Goal: Task Accomplishment & Management: Complete application form

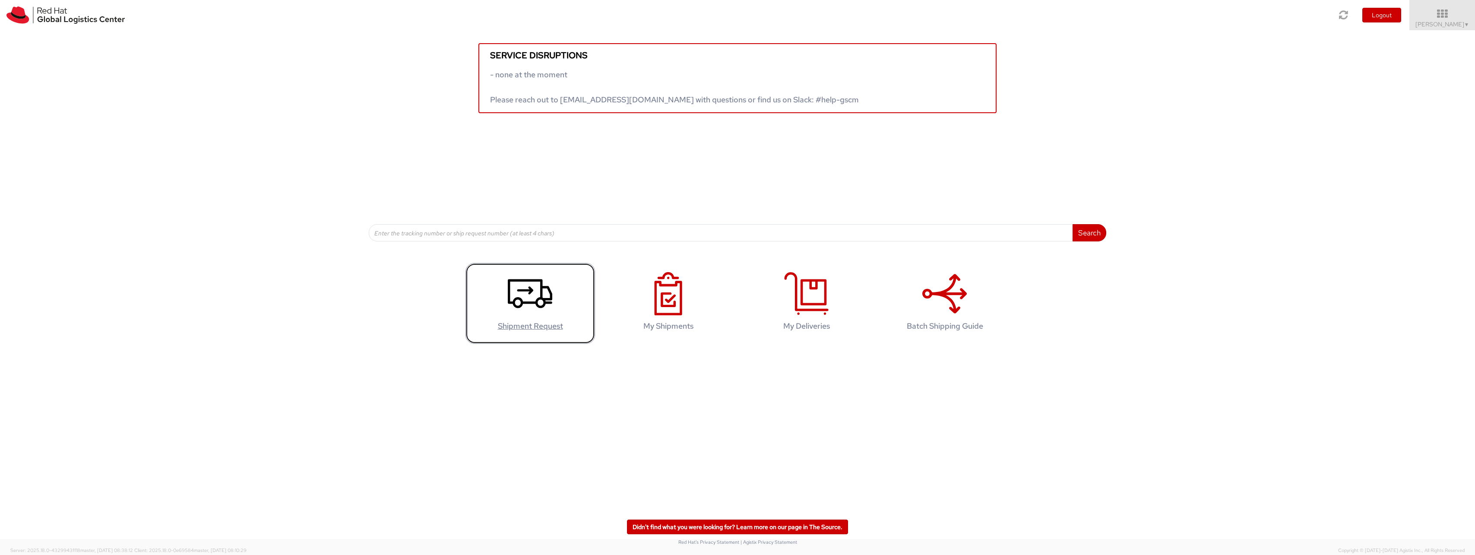
click at [513, 306] on icon at bounding box center [530, 293] width 44 height 43
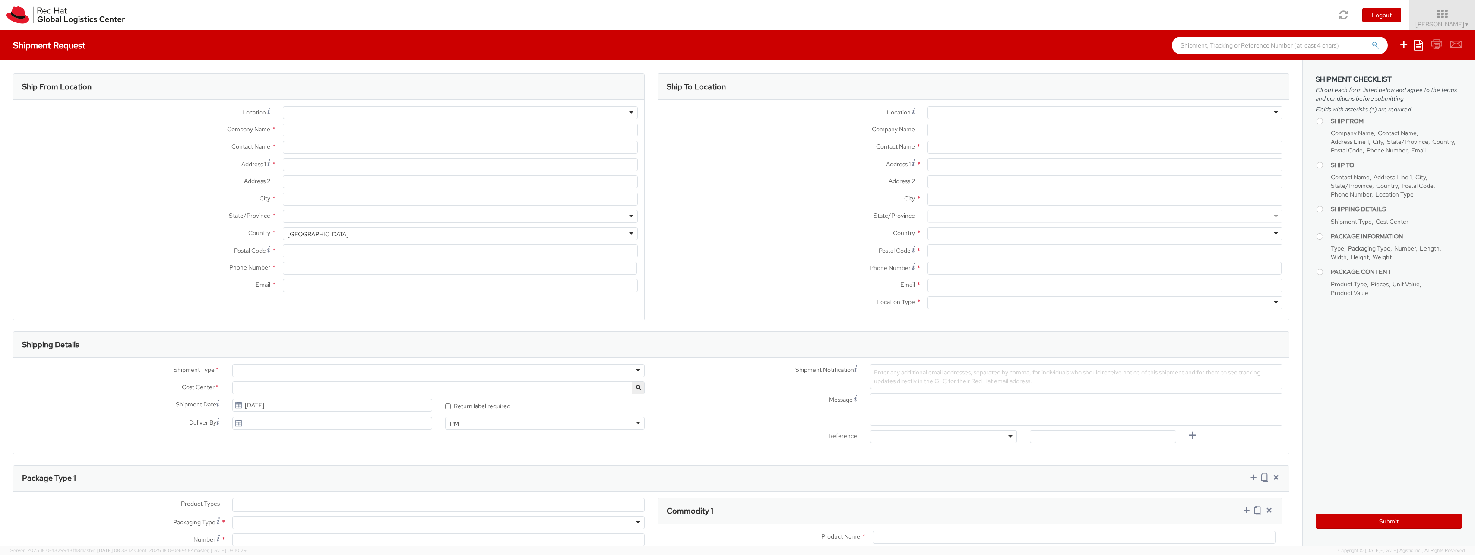
select select
type input "Red Hat Asia-Pacific Pty. Ltd."
type input "[PERSON_NAME]"
type input "[STREET_ADDRESS]"
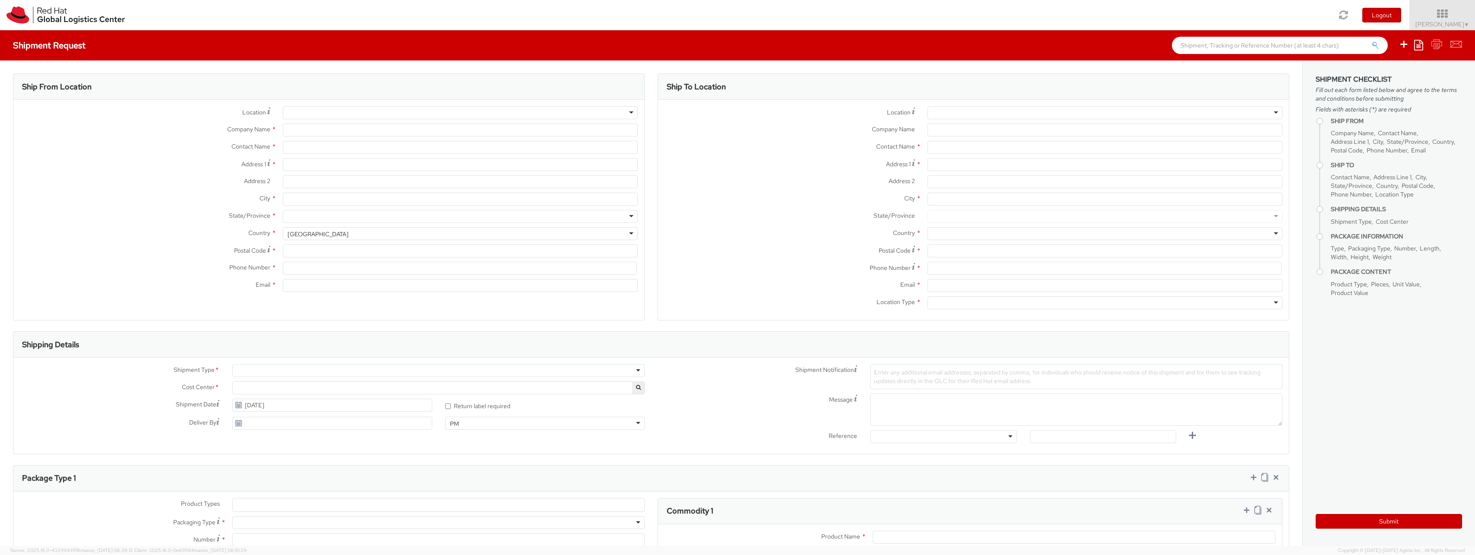
type input "Level 21"
type input "[GEOGRAPHIC_DATA]"
type input "4000"
type input "61735148130"
type input "[EMAIL_ADDRESS][DOMAIN_NAME]"
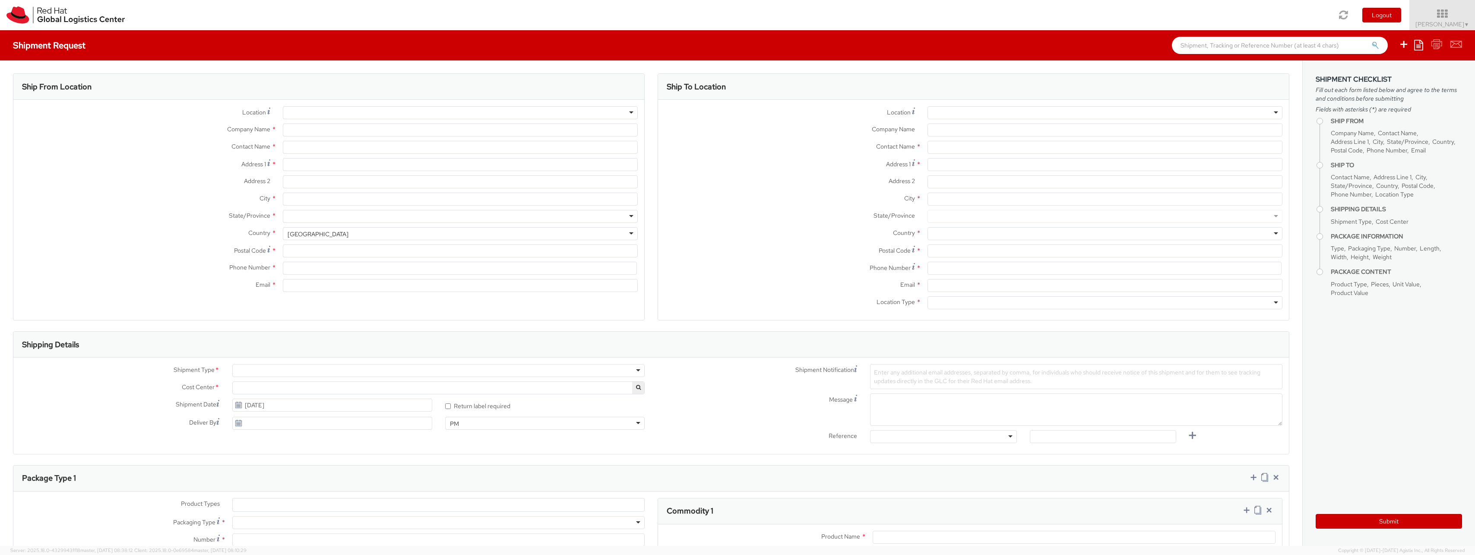
select select "CM"
select select "KGS"
select select "150"
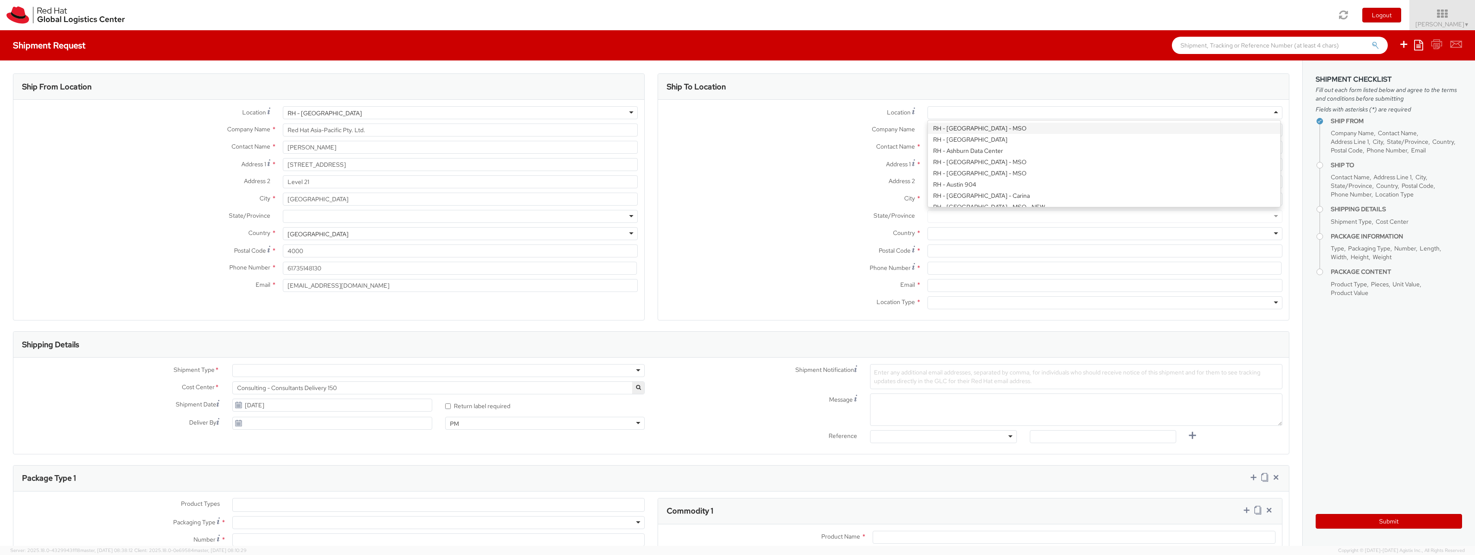
click at [1018, 115] on div at bounding box center [1105, 112] width 355 height 13
type input "Red Hat Asia-Pacific Pty Ltd"
type input "Level [STREET_ADDRESS][PERSON_NAME]"
type input "[GEOGRAPHIC_DATA]"
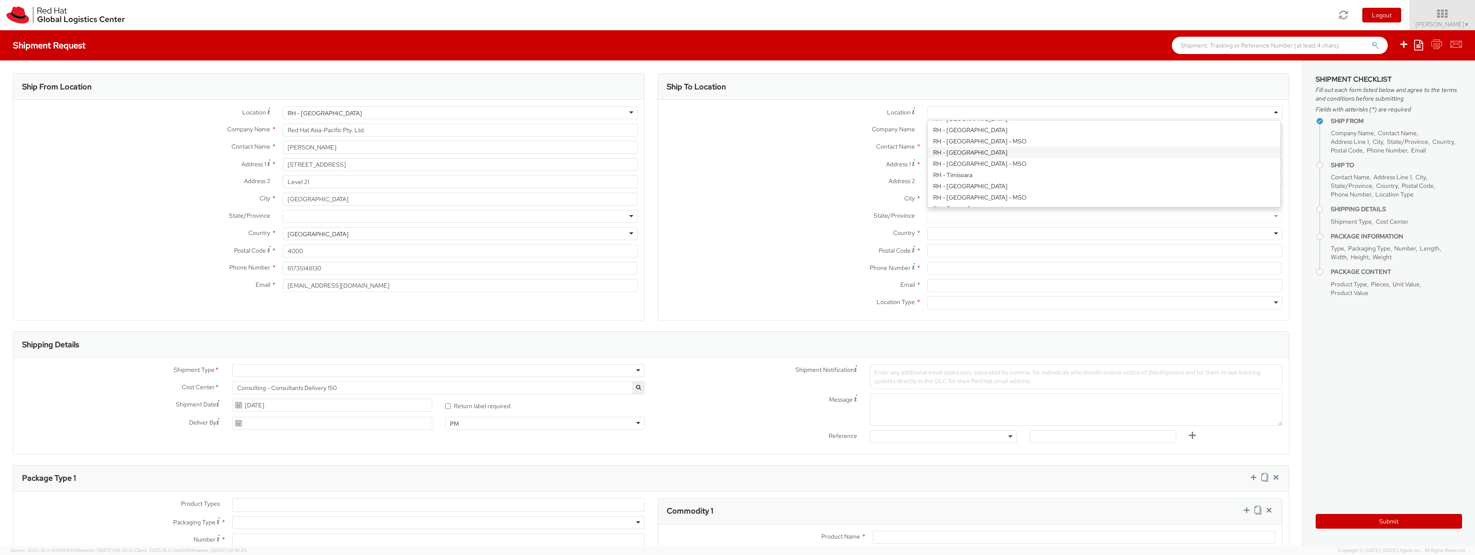
type input "2060"
type input "[PHONE_NUMBER]"
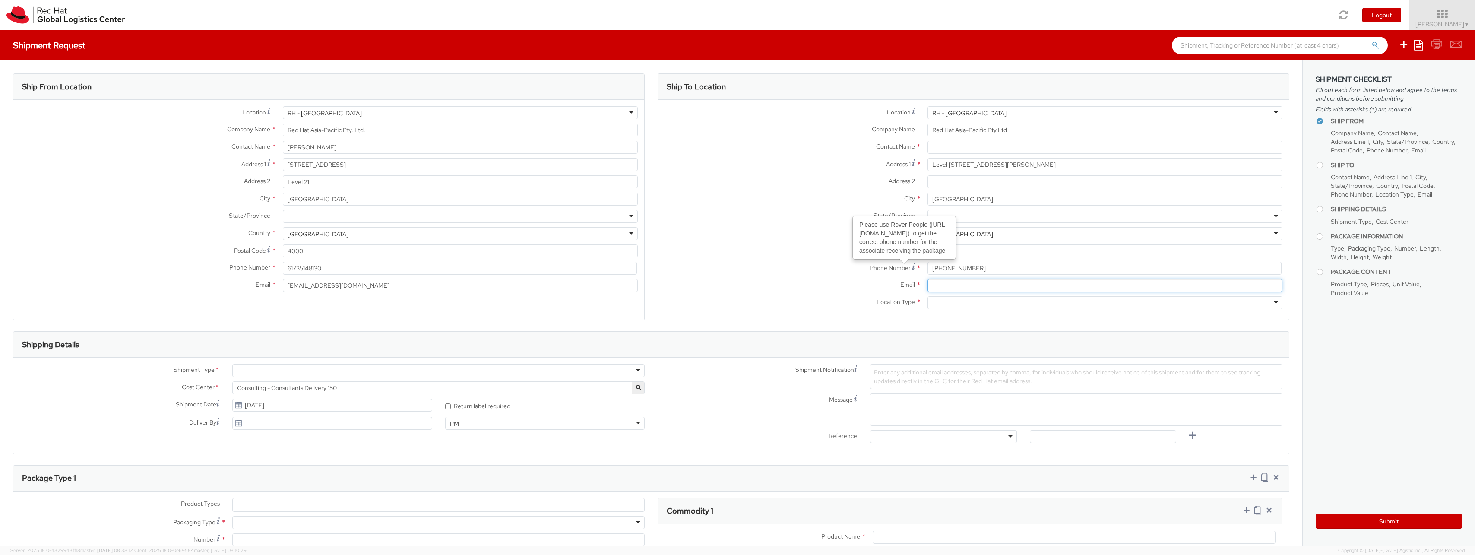
click at [973, 288] on input "Email *" at bounding box center [1105, 285] width 355 height 13
click at [692, 239] on div "Country * [GEOGRAPHIC_DATA] [GEOGRAPHIC_DATA] [GEOGRAPHIC_DATA] [GEOGRAPHIC_DAT…" at bounding box center [973, 233] width 631 height 13
click at [259, 374] on div at bounding box center [438, 370] width 412 height 13
click at [259, 371] on div at bounding box center [438, 370] width 412 height 13
click at [981, 369] on span "Enter any additional email addresses, separated by comma, for individuals who s…" at bounding box center [1067, 376] width 387 height 16
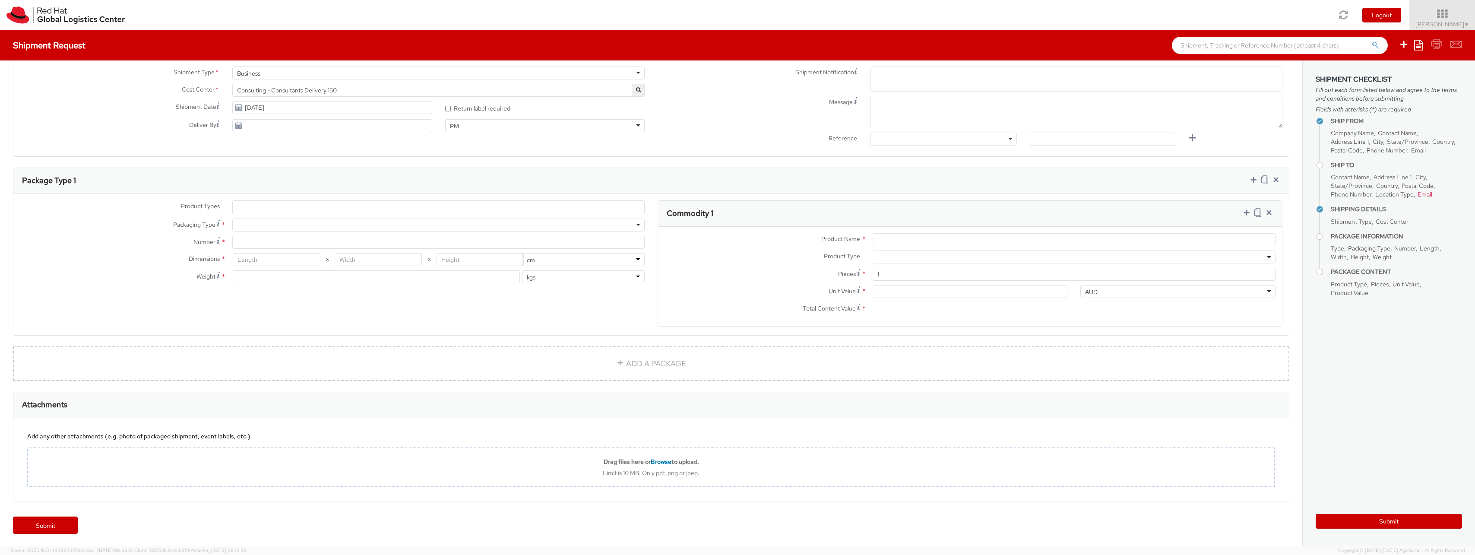
scroll to position [298, 0]
click at [332, 211] on ul at bounding box center [439, 206] width 412 height 13
click at [332, 214] on div "Product Types * Documents Docking Station Laptop Monitor Other Hardware Server …" at bounding box center [332, 246] width 638 height 92
click at [334, 208] on ul at bounding box center [439, 206] width 412 height 13
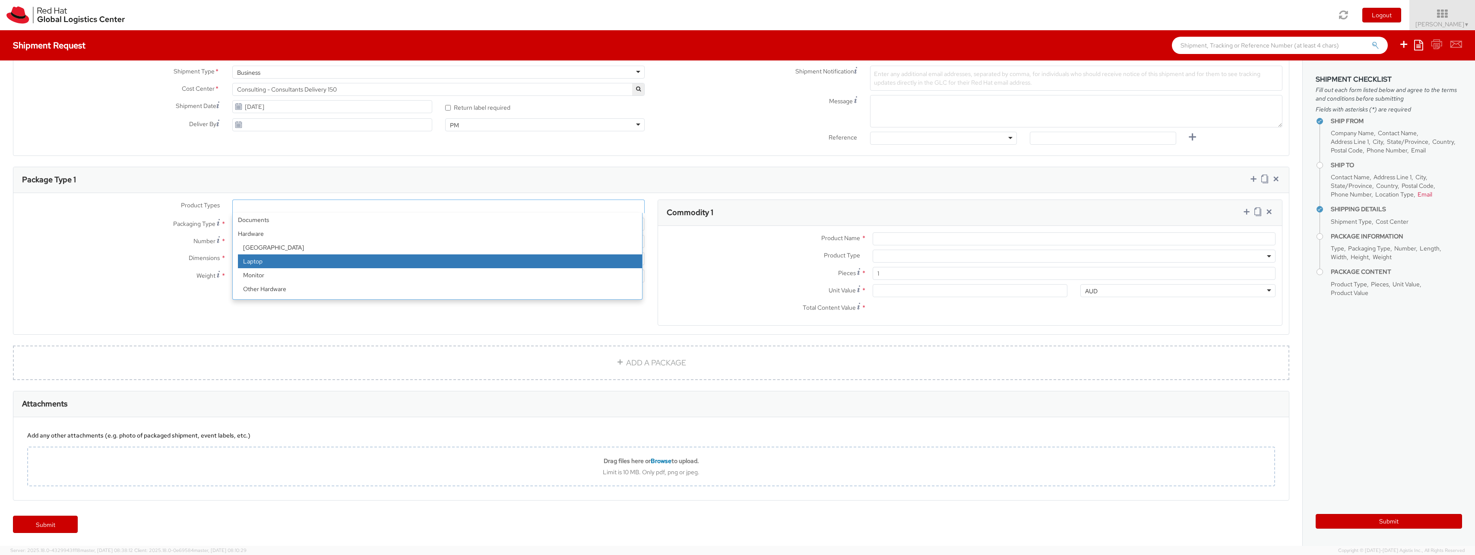
select select "LAPTOP"
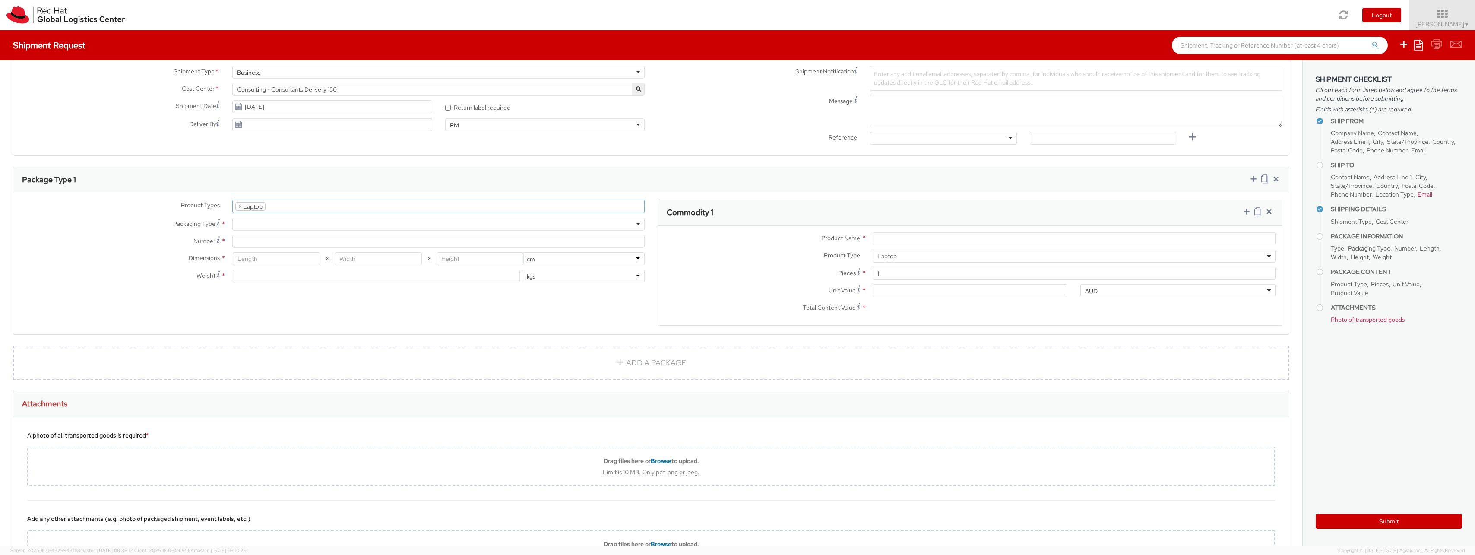
click at [260, 226] on div at bounding box center [438, 224] width 412 height 13
click at [264, 240] on input "Number *" at bounding box center [438, 241] width 412 height 13
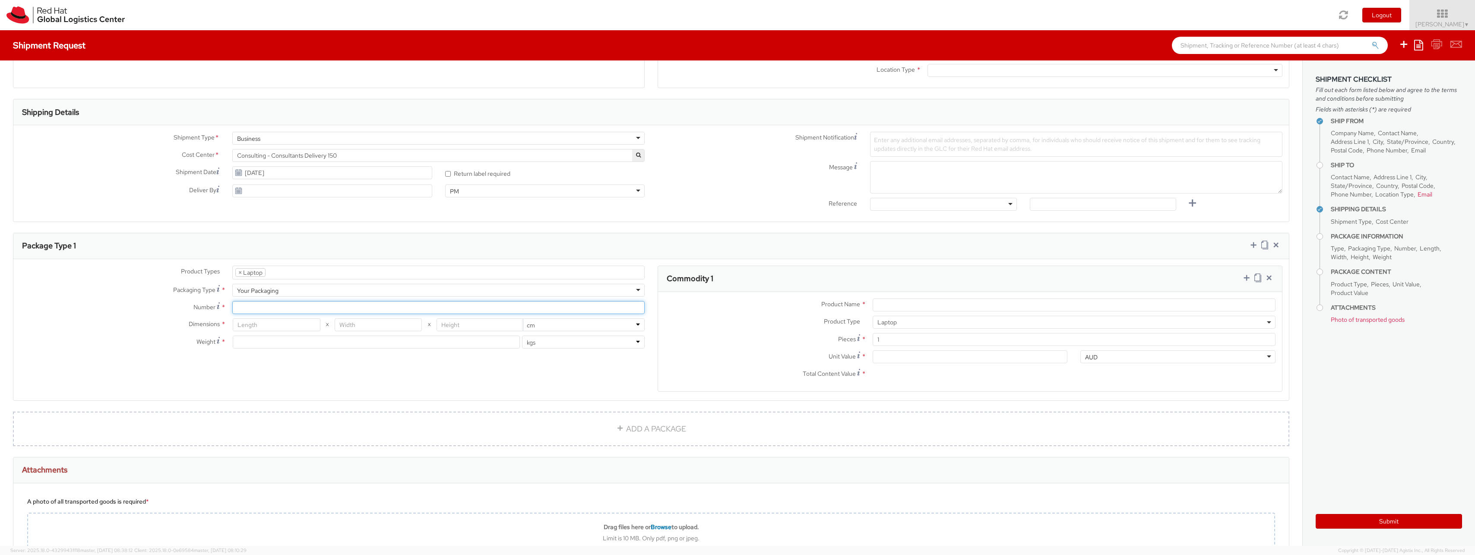
scroll to position [226, 0]
type input "[DATE]"
click at [406, 196] on input "[DATE]" at bounding box center [332, 196] width 200 height 13
drag, startPoint x: 427, startPoint y: 217, endPoint x: 472, endPoint y: 208, distance: 46.2
click at [437, 217] on div "Shipment Type * Business Business Batch Business Cost Center * Consulting - Con…" at bounding box center [651, 179] width 1276 height 83
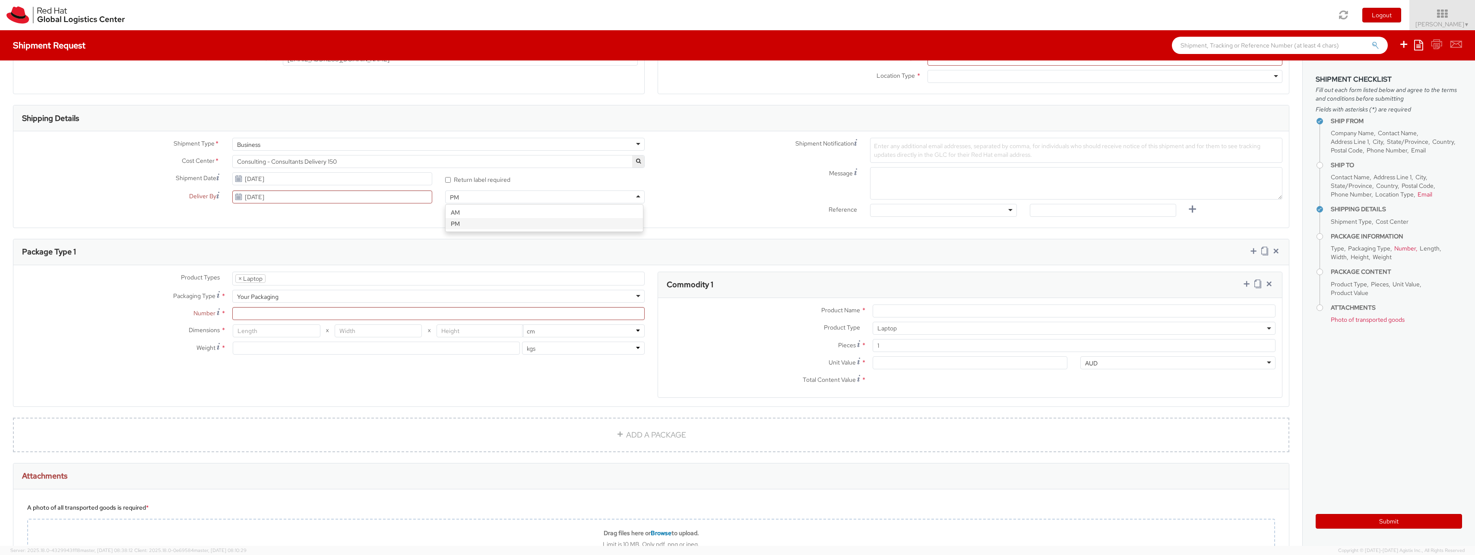
click at [480, 201] on div "PM" at bounding box center [545, 196] width 200 height 13
click at [371, 226] on div "Shipment Type * Business Business Batch Business Cost Center * Consulting - Con…" at bounding box center [651, 179] width 1276 height 96
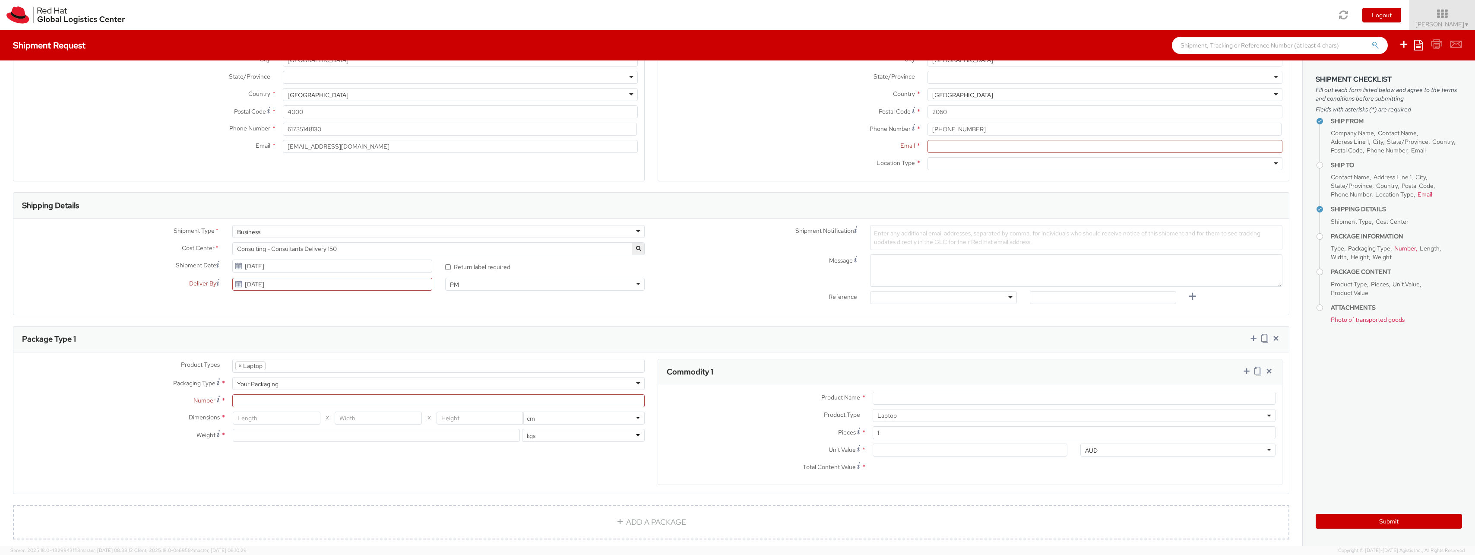
scroll to position [155, 0]
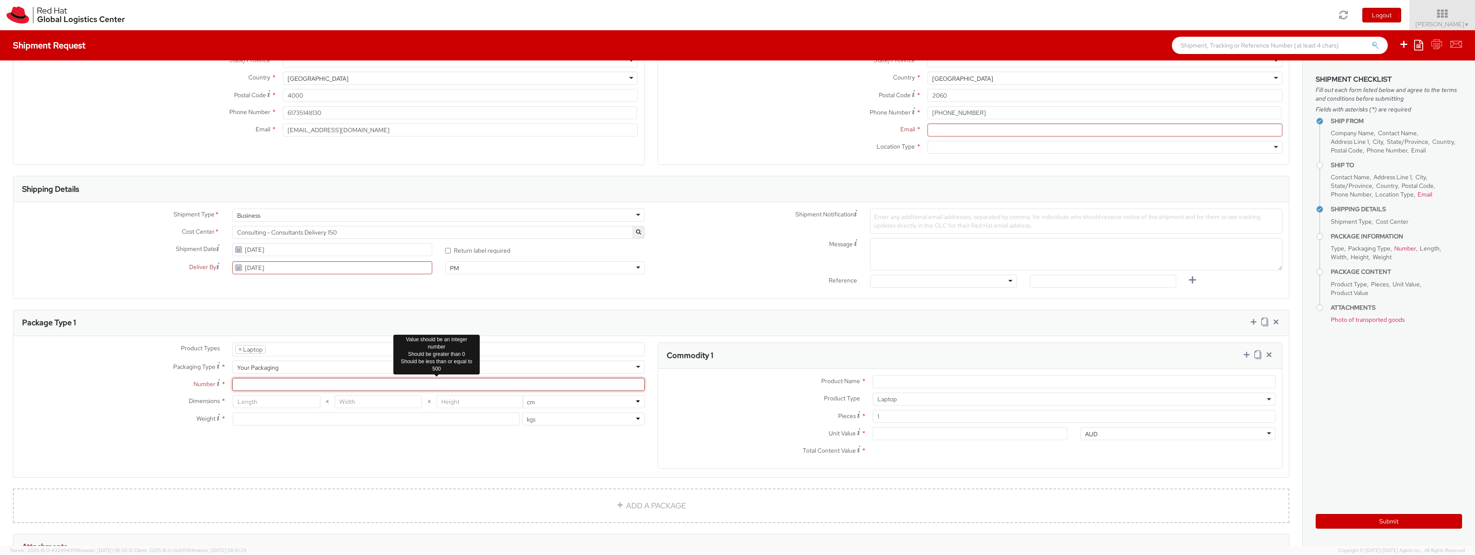
click at [296, 387] on input "Number *" at bounding box center [438, 384] width 412 height 13
click at [272, 404] on input "number" at bounding box center [276, 401] width 87 height 13
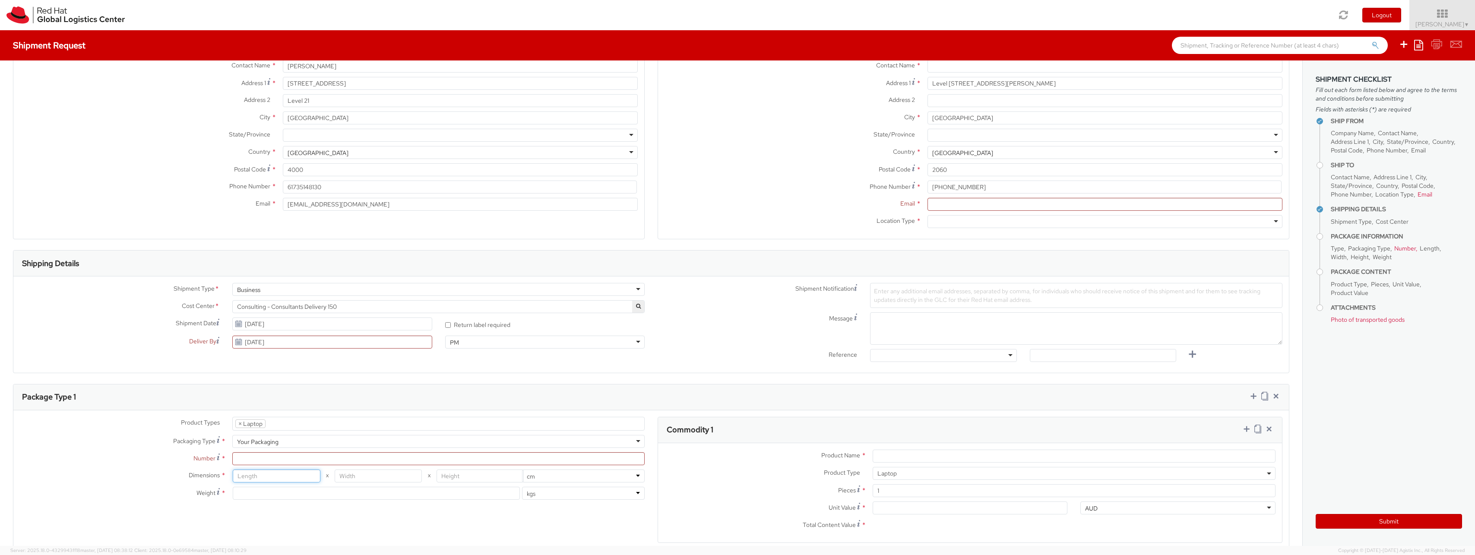
scroll to position [0, 0]
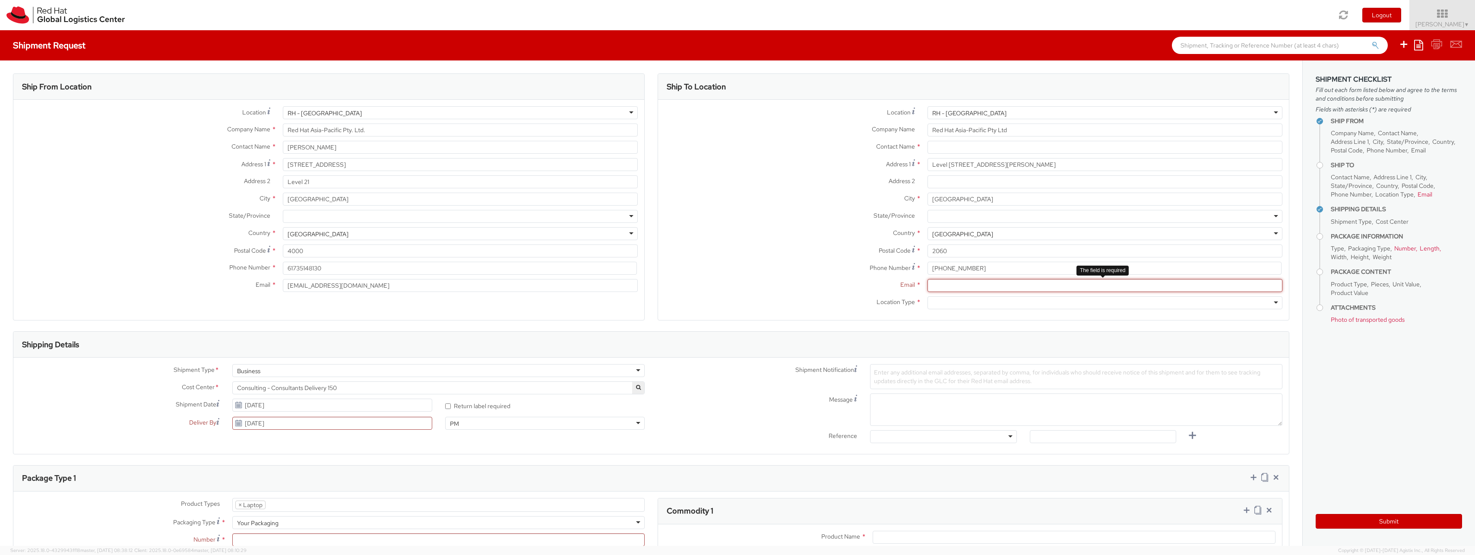
click at [975, 288] on input "Email *" at bounding box center [1105, 285] width 355 height 13
paste input ": [EMAIL_ADDRESS][DOMAIN_NAME]"
click at [948, 284] on input ": [EMAIL_ADDRESS][DOMAIN_NAME]" at bounding box center [1105, 285] width 355 height 13
click at [932, 287] on input ": [EMAIL_ADDRESS][DOMAIN_NAME]" at bounding box center [1105, 285] width 355 height 13
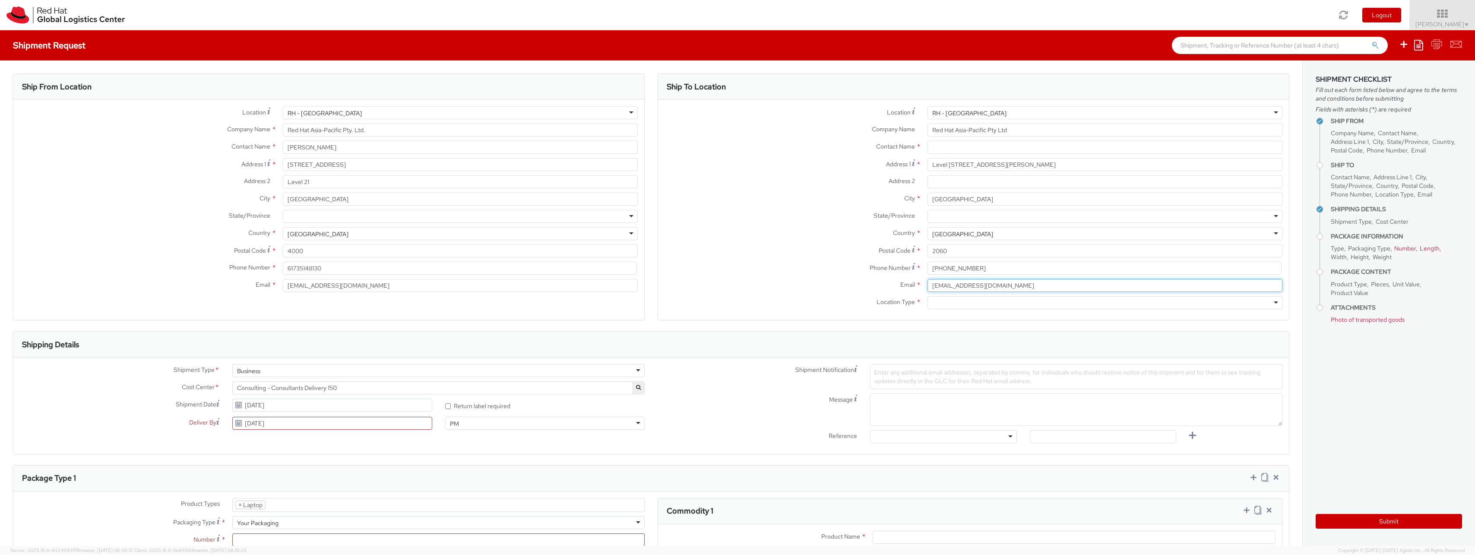
type input "[EMAIL_ADDRESS][DOMAIN_NAME]"
click at [951, 381] on span "Enter any additional email addresses, separated by comma, for individuals who s…" at bounding box center [1067, 376] width 387 height 16
click at [469, 427] on div "PM" at bounding box center [545, 423] width 200 height 13
click at [251, 454] on div "Ship From Location Location * [GEOGRAPHIC_DATA] - [GEOGRAPHIC_DATA] [GEOGRAPHIC…" at bounding box center [651, 476] width 1303 height 833
click at [974, 217] on div at bounding box center [1105, 216] width 355 height 13
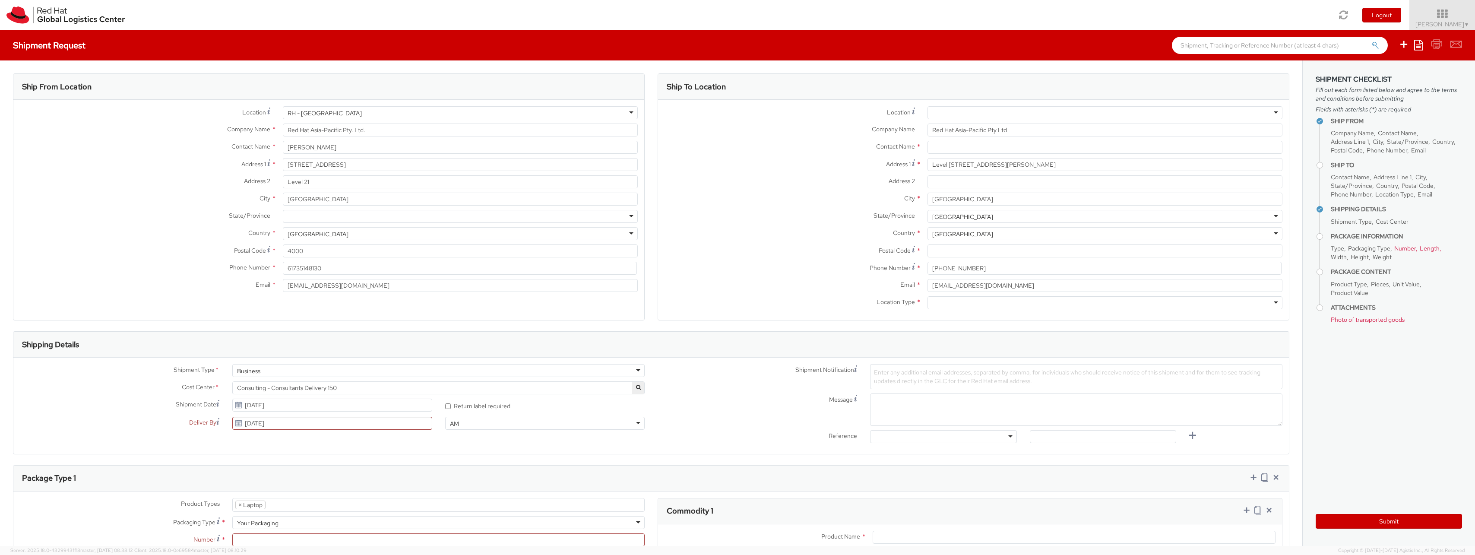
click at [966, 110] on div at bounding box center [1105, 112] width 355 height 13
type input "2060"
click at [957, 220] on div at bounding box center [1105, 216] width 355 height 13
click at [1017, 159] on input "Level [STREET_ADDRESS][PERSON_NAME]" at bounding box center [1105, 164] width 355 height 13
drag, startPoint x: 1021, startPoint y: 161, endPoint x: 876, endPoint y: 149, distance: 145.7
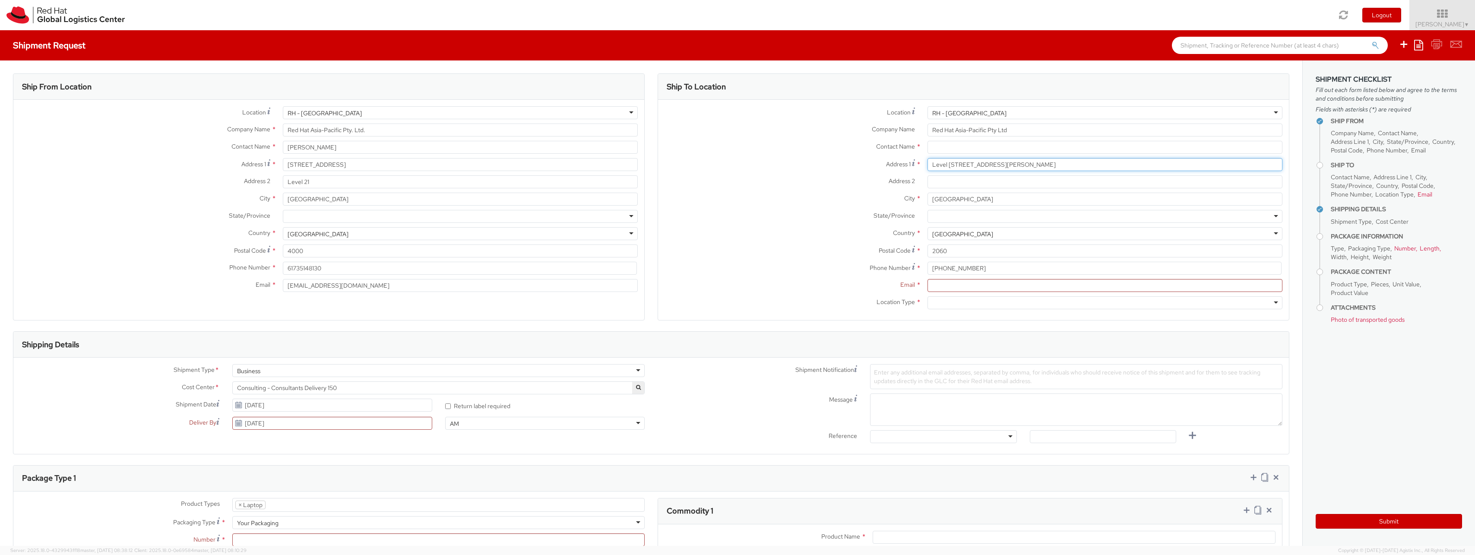
click at [876, 149] on div "Location * [GEOGRAPHIC_DATA] - [GEOGRAPHIC_DATA] [GEOGRAPHIC_DATA] - [GEOGRAPHI…" at bounding box center [973, 209] width 631 height 207
click at [970, 201] on input "[GEOGRAPHIC_DATA]" at bounding box center [1105, 199] width 355 height 13
click at [970, 217] on div at bounding box center [1105, 216] width 355 height 13
click at [962, 118] on div "Location * [GEOGRAPHIC_DATA] - [GEOGRAPHIC_DATA] - [GEOGRAPHIC_DATA] [GEOGRAPHI…" at bounding box center [973, 114] width 631 height 17
click at [964, 114] on div at bounding box center [1105, 112] width 355 height 13
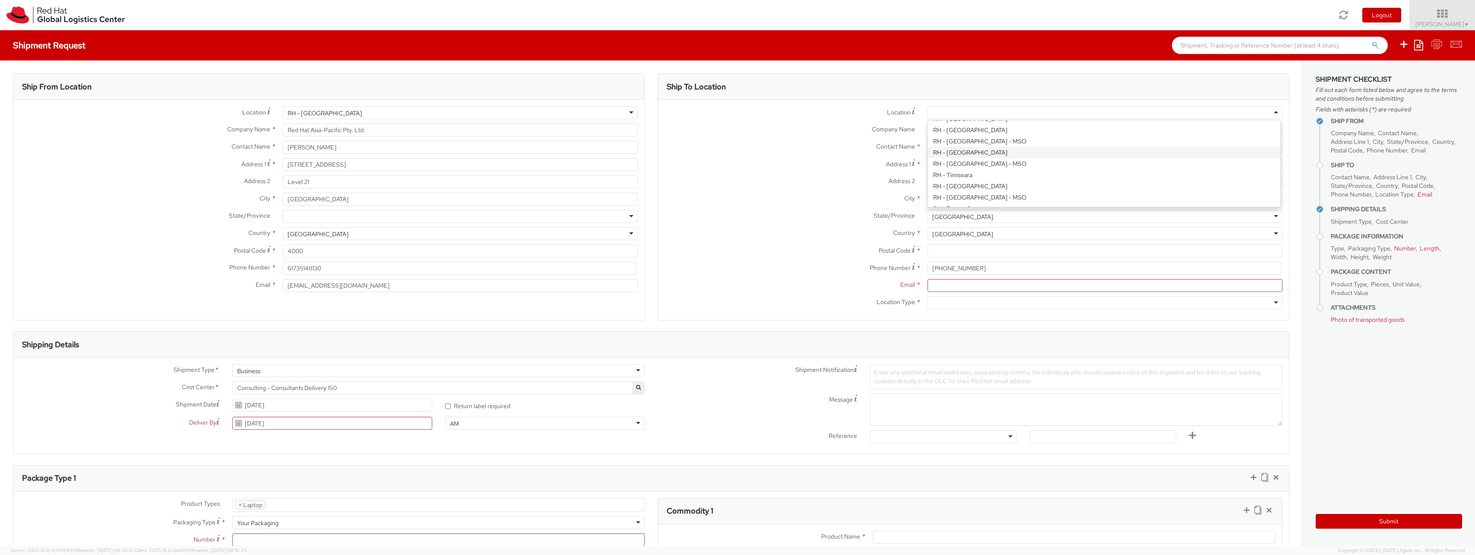
type input "2060"
click at [956, 252] on input "2060" at bounding box center [1105, 250] width 355 height 13
click at [378, 259] on div "Postal Code * 4000" at bounding box center [328, 252] width 631 height 17
click at [959, 250] on input "2060" at bounding box center [1105, 250] width 355 height 13
click at [960, 289] on input "Email *" at bounding box center [1105, 285] width 355 height 13
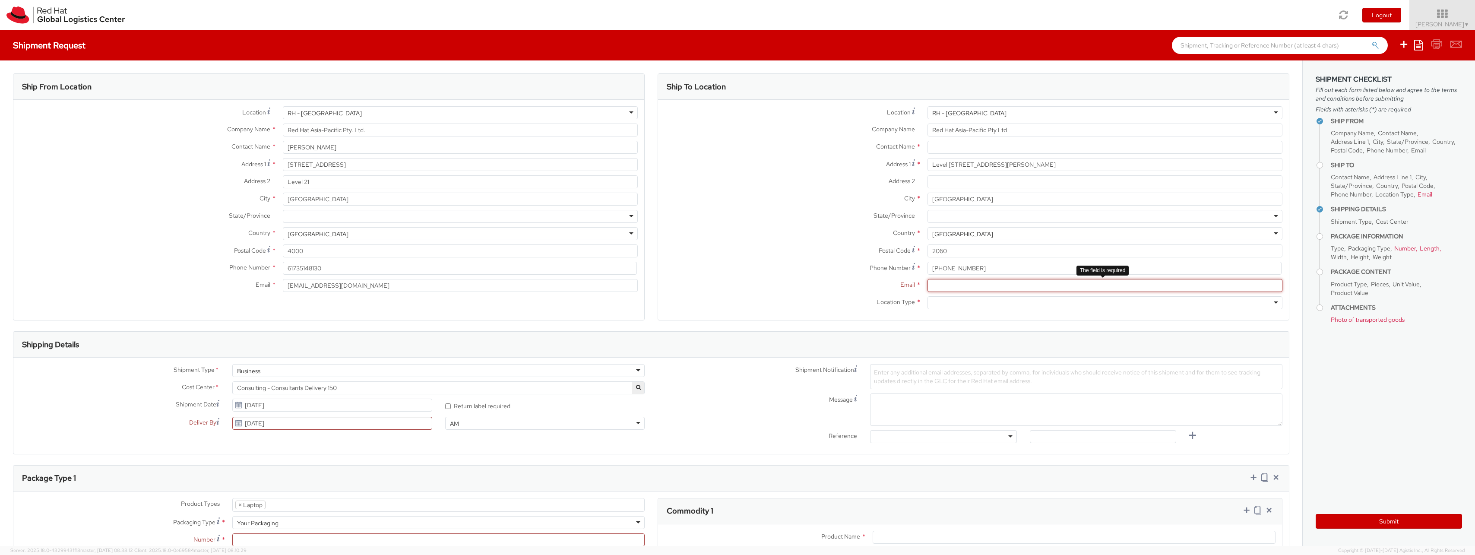
paste input "Level [STREET_ADDRESS][PERSON_NAME]"
type input "Level [STREET_ADDRESS][PERSON_NAME]"
paste input "[EMAIL_ADDRESS][DOMAIN_NAME]"
type input "[EMAIL_ADDRESS][DOMAIN_NAME]"
click at [951, 298] on div at bounding box center [1105, 302] width 355 height 13
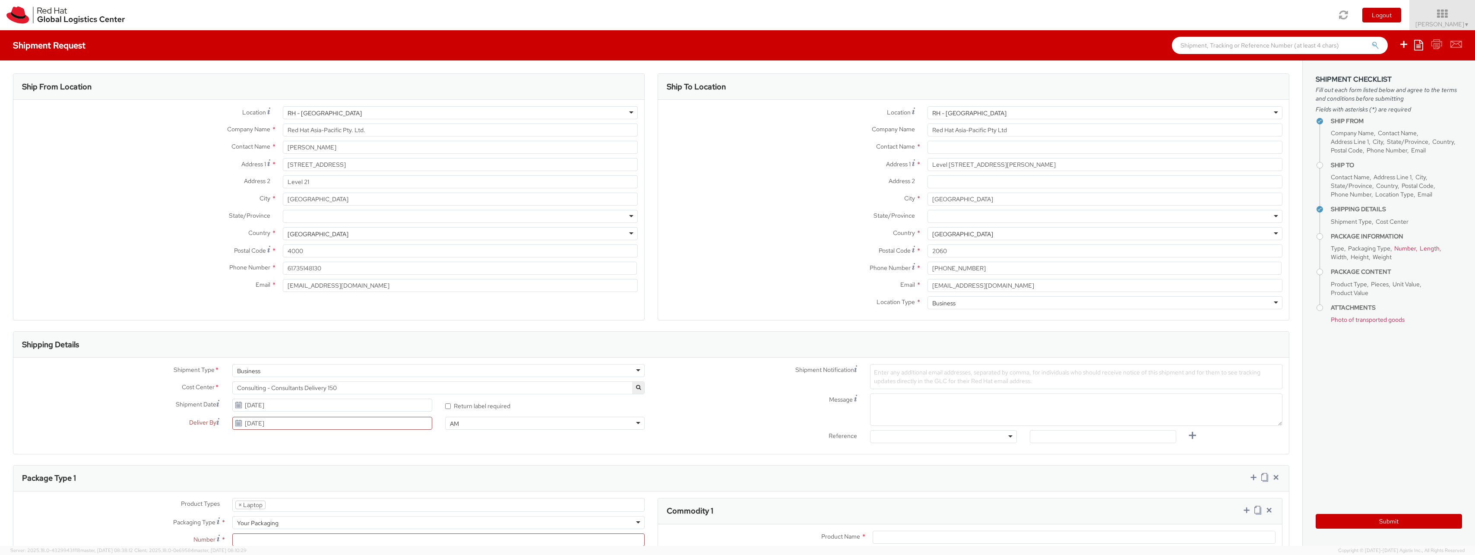
click at [165, 299] on div "Location * [GEOGRAPHIC_DATA] - [GEOGRAPHIC_DATA] [GEOGRAPHIC_DATA] - [GEOGRAPHI…" at bounding box center [328, 201] width 631 height 203
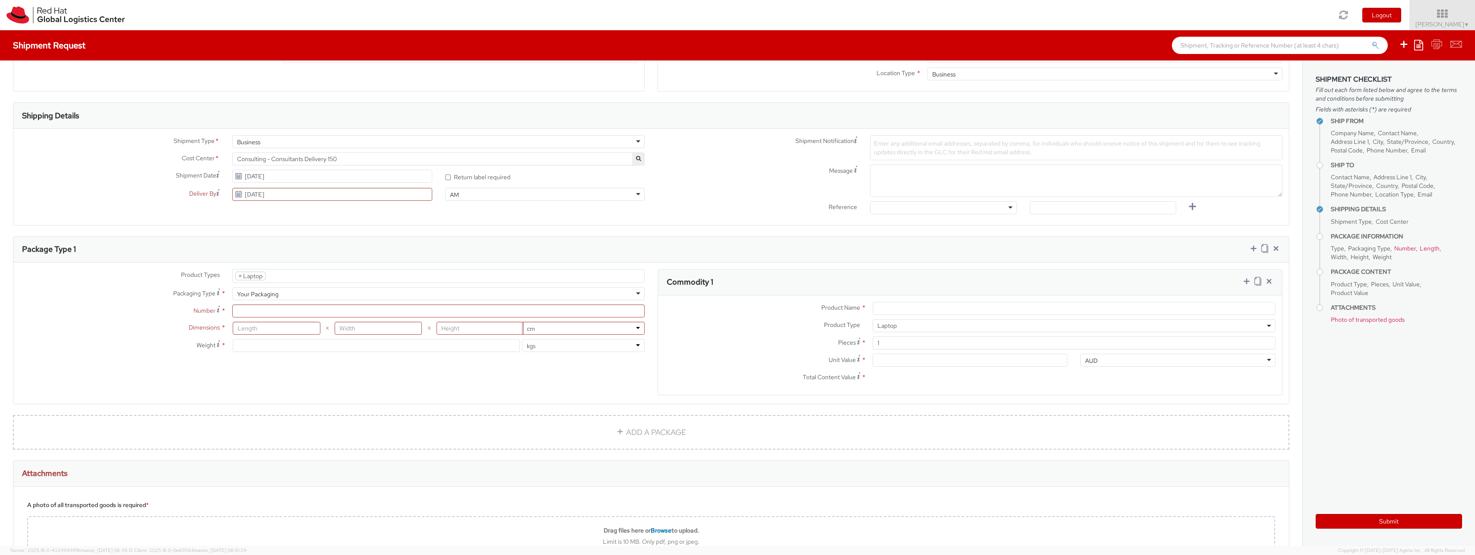
scroll to position [233, 0]
click at [302, 310] on input "Number *" at bounding box center [438, 306] width 412 height 13
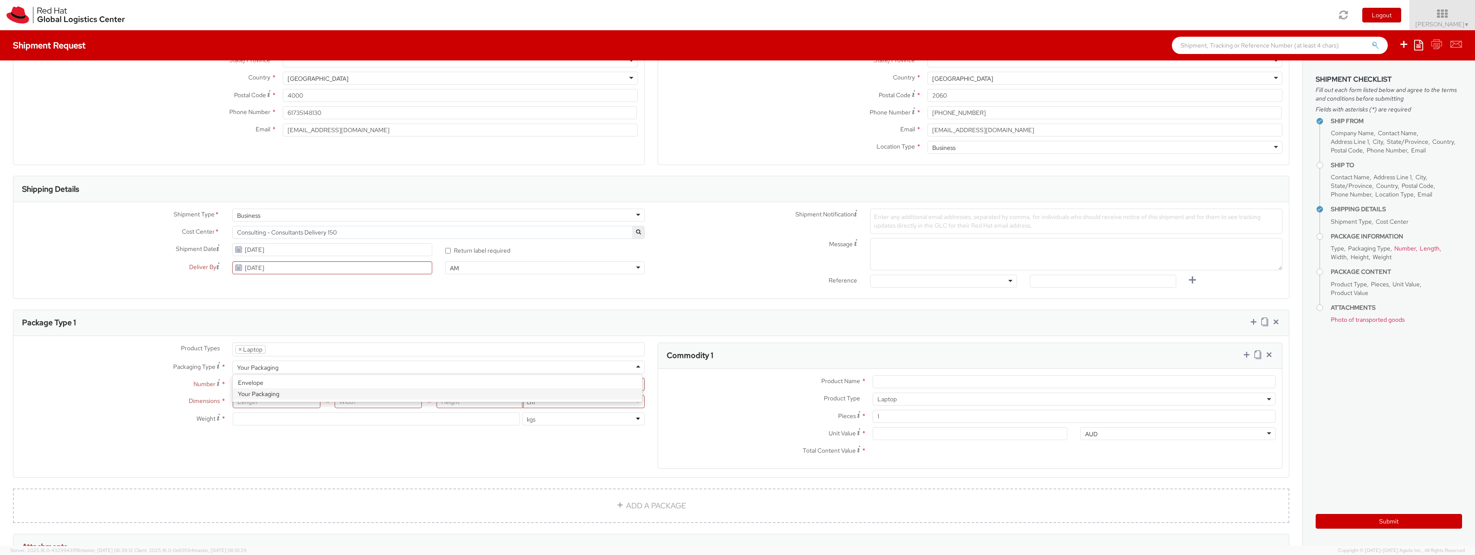
click at [252, 370] on div "Your Packaging" at bounding box center [257, 367] width 41 height 9
click at [138, 367] on label "Packaging Type Material used to package goods *" at bounding box center [119, 367] width 212 height 12
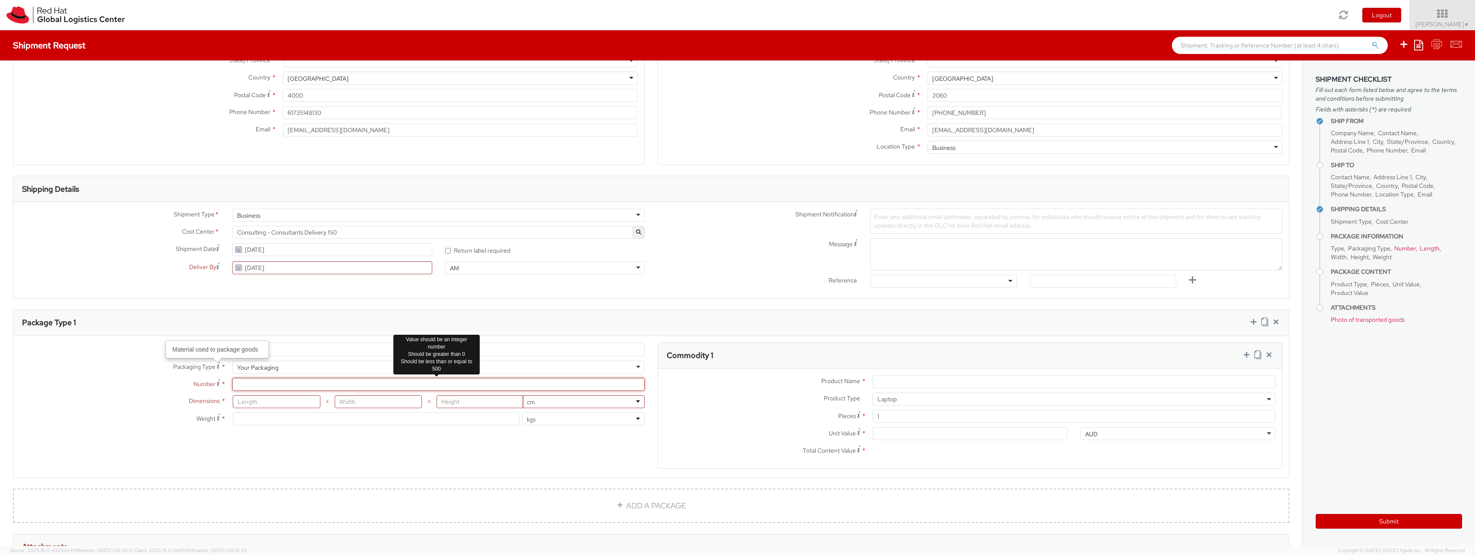
click at [298, 390] on input "Number *" at bounding box center [438, 384] width 412 height 13
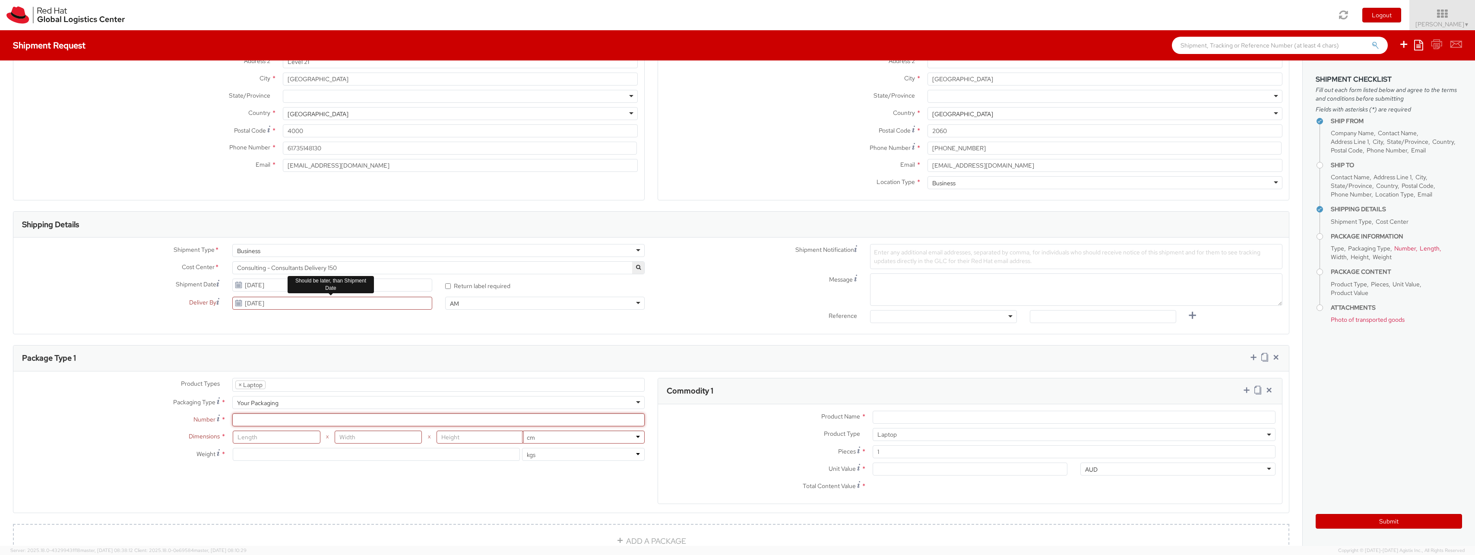
scroll to position [0, 0]
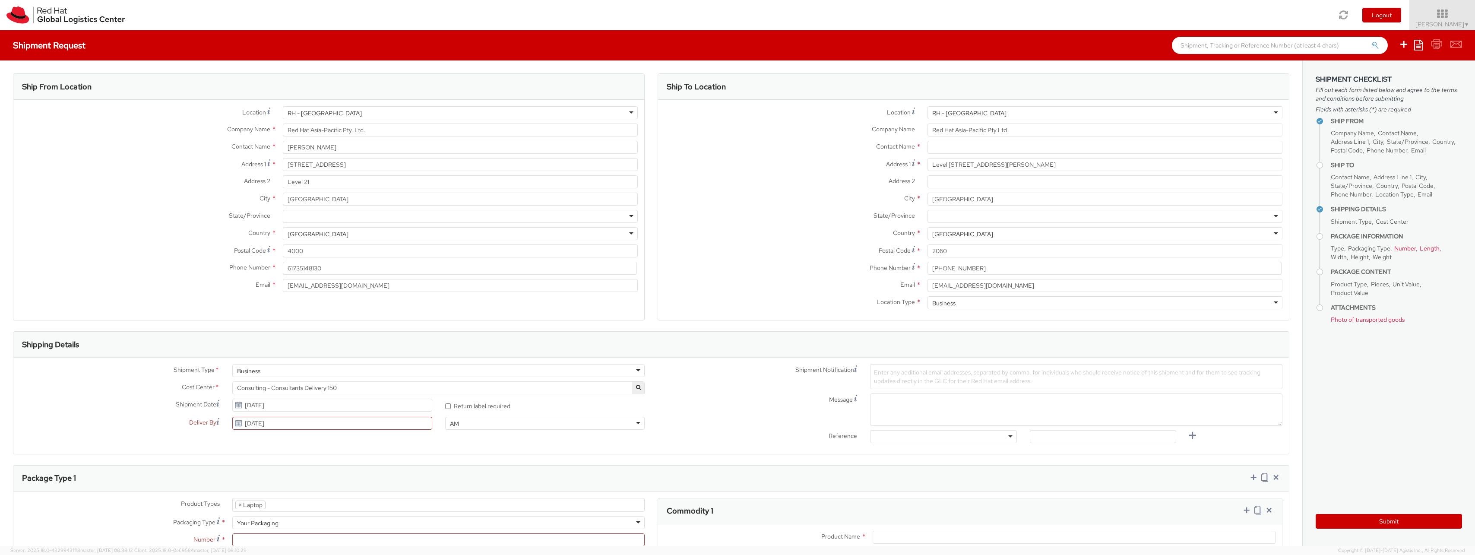
click at [357, 108] on div "RH - [GEOGRAPHIC_DATA]" at bounding box center [460, 112] width 355 height 13
click at [359, 60] on div "Ship From Location Location * [GEOGRAPHIC_DATA] - [GEOGRAPHIC_DATA] [GEOGRAPHIC…" at bounding box center [651, 476] width 1303 height 833
click at [307, 251] on input "4000" at bounding box center [460, 250] width 355 height 13
click at [390, 131] on input "Red Hat Asia-Pacific Pty. Ltd." at bounding box center [460, 130] width 355 height 13
click at [368, 115] on div "RH - [GEOGRAPHIC_DATA]" at bounding box center [460, 112] width 355 height 13
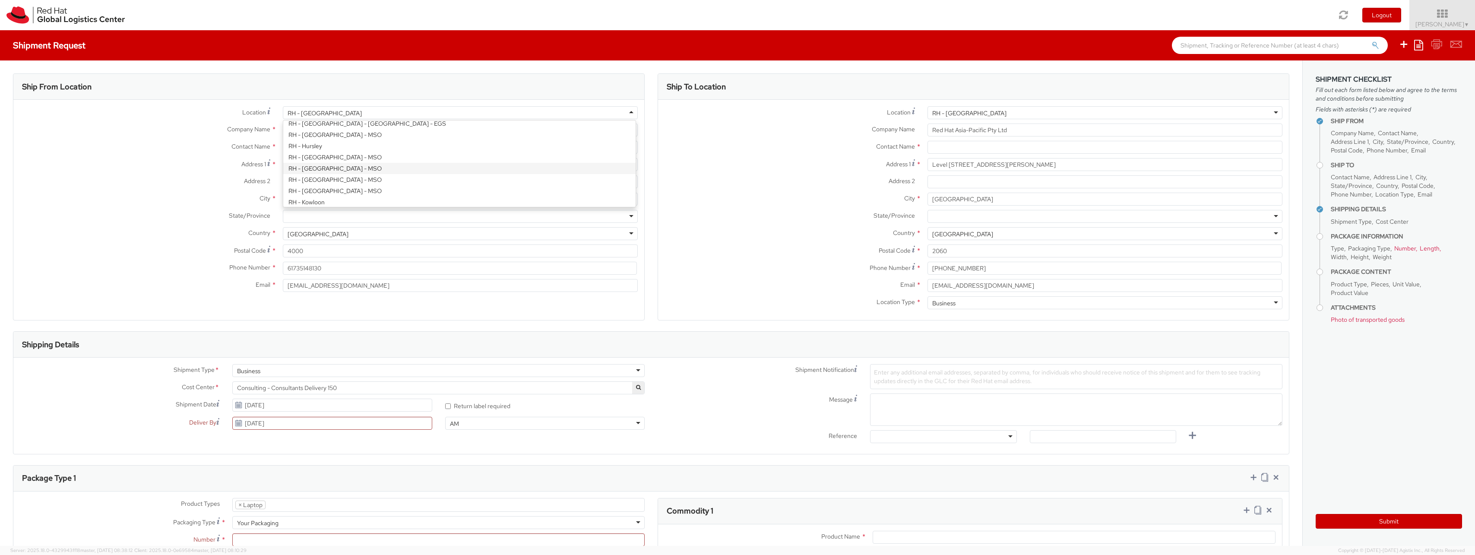
scroll to position [156, 0]
click at [136, 168] on label "Address 1 *" at bounding box center [144, 164] width 263 height 12
click at [283, 168] on input "[STREET_ADDRESS]" at bounding box center [460, 164] width 355 height 13
click at [304, 222] on div at bounding box center [460, 216] width 355 height 13
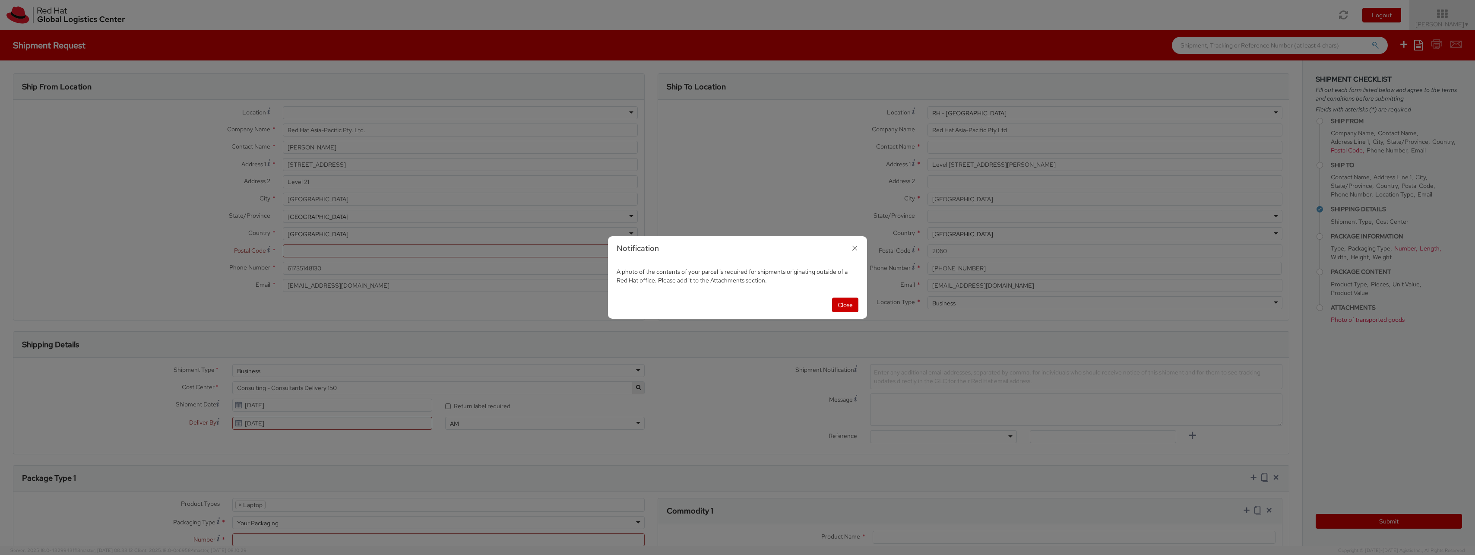
click at [863, 246] on div "Notification" at bounding box center [737, 248] width 259 height 25
click at [855, 248] on icon "button" at bounding box center [855, 248] width 13 height 13
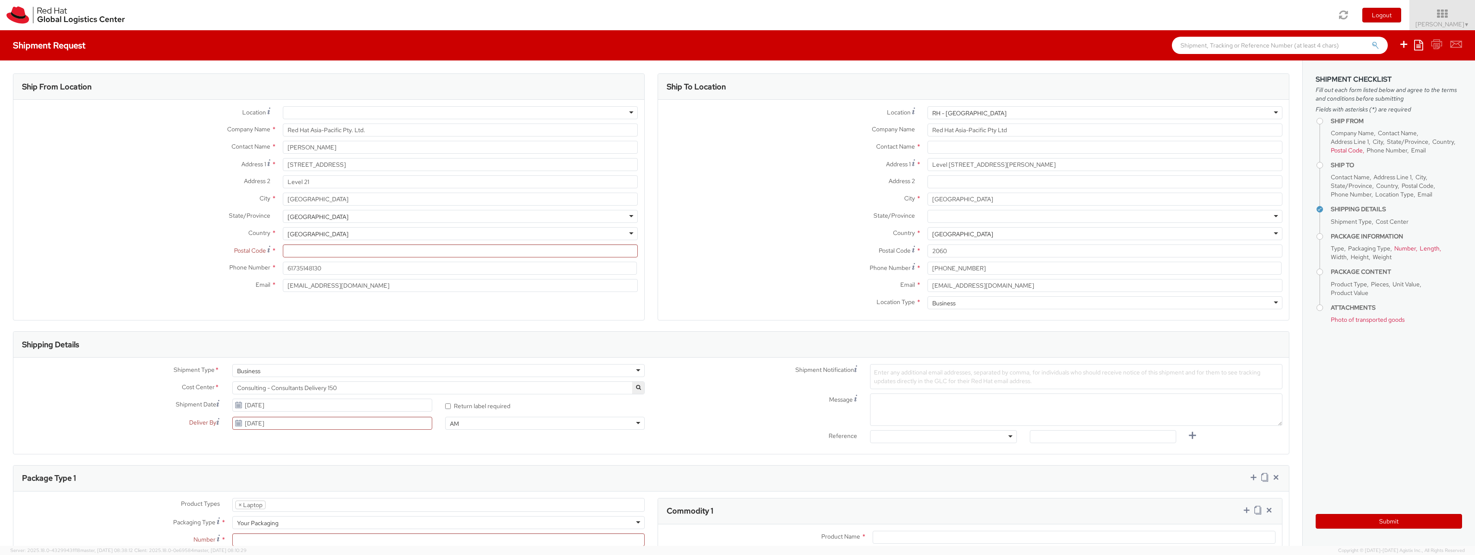
scroll to position [2, 0]
click at [317, 112] on div at bounding box center [460, 112] width 355 height 13
type input "[STREET_ADDRESS][PERSON_NAME]"
type input "4000"
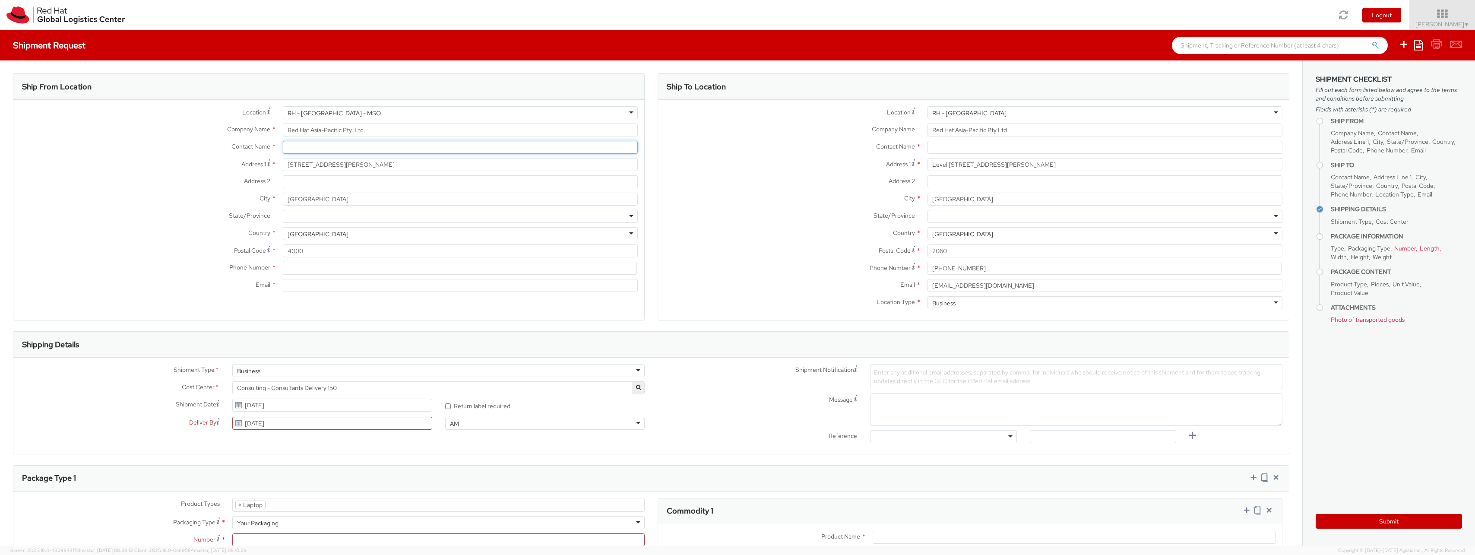
click at [329, 149] on input "text" at bounding box center [460, 147] width 355 height 13
type input "[PERSON_NAME]"
type input "[STREET_ADDRESS][PERSON_NAME]"
type input "[PERSON_NAME] Hills"
type input "4055"
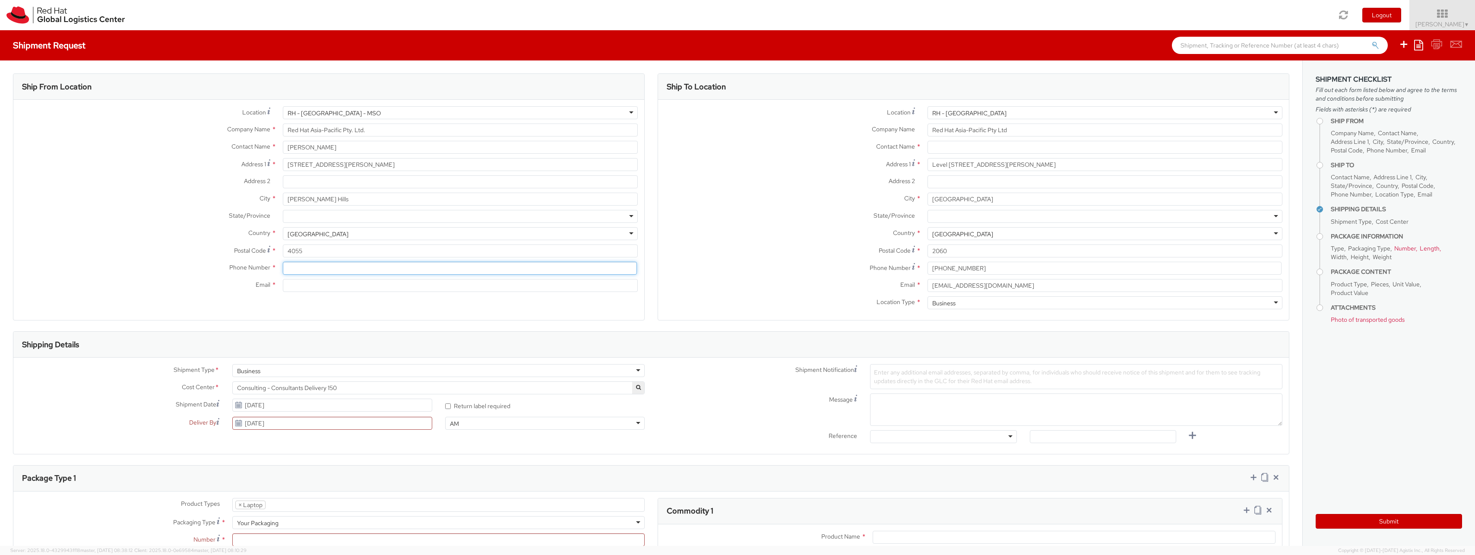
type input "0437409848"
type input "[EMAIL_ADDRESS][DOMAIN_NAME]"
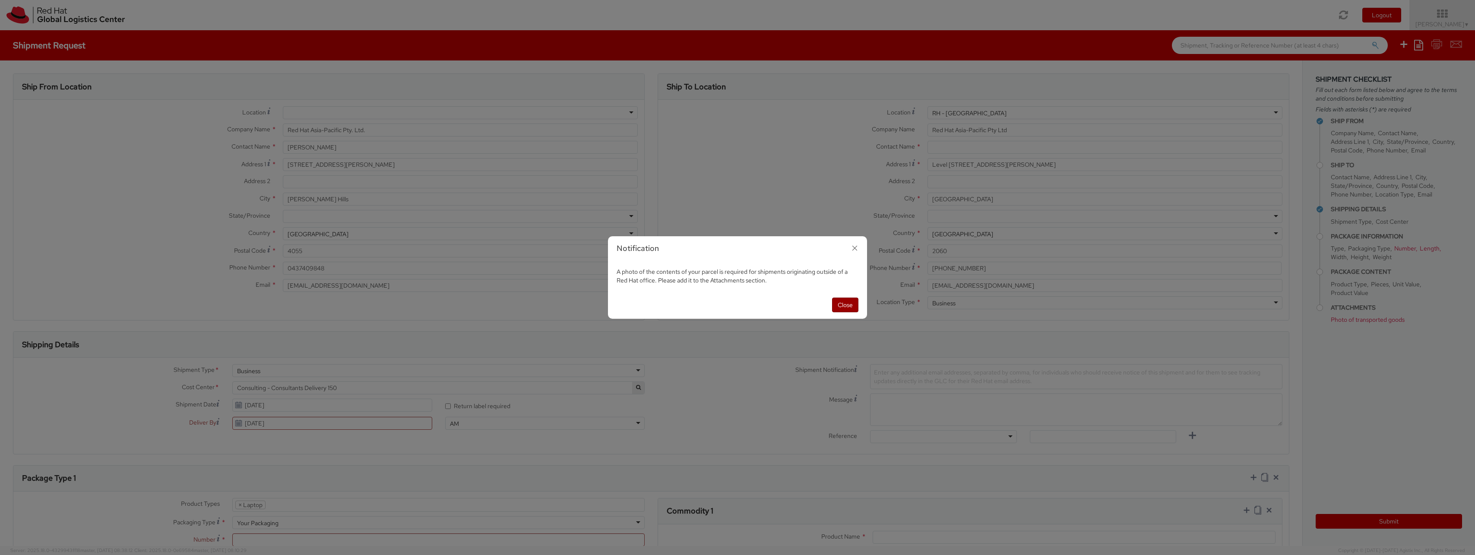
click at [852, 303] on button "Close" at bounding box center [845, 305] width 26 height 15
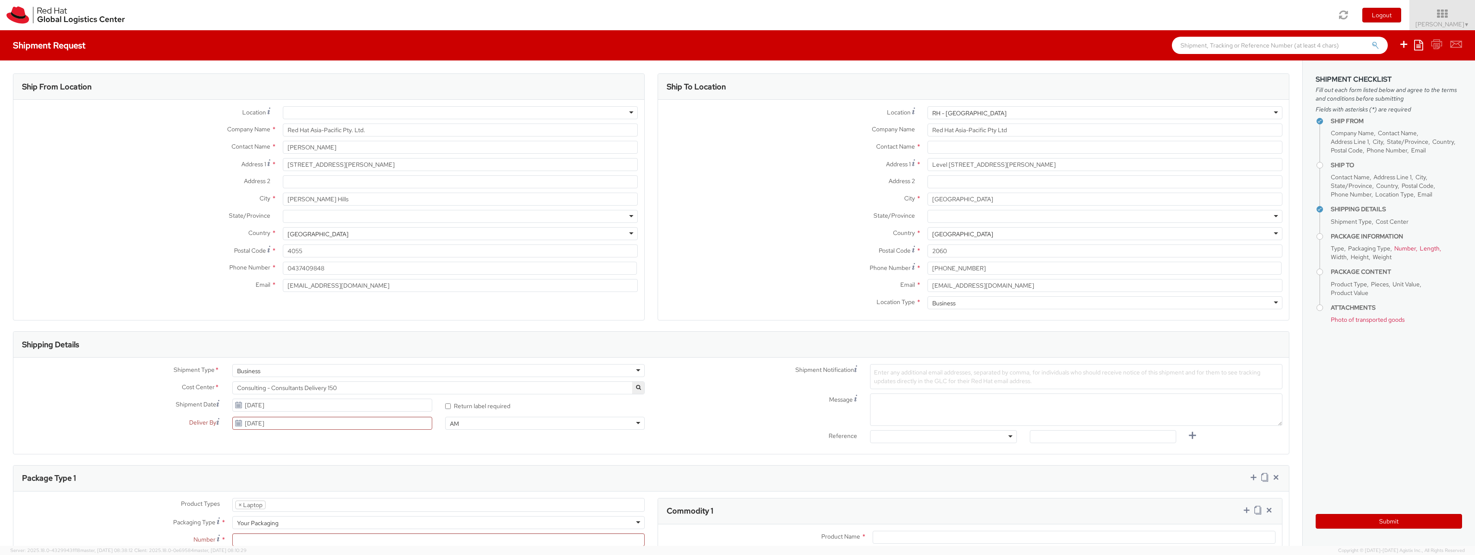
click at [108, 228] on label "Country *" at bounding box center [144, 232] width 263 height 11
click at [943, 142] on input "text" at bounding box center [1105, 147] width 355 height 13
click at [946, 148] on input "text" at bounding box center [1105, 147] width 355 height 13
paste input "[PERSON_NAME]"
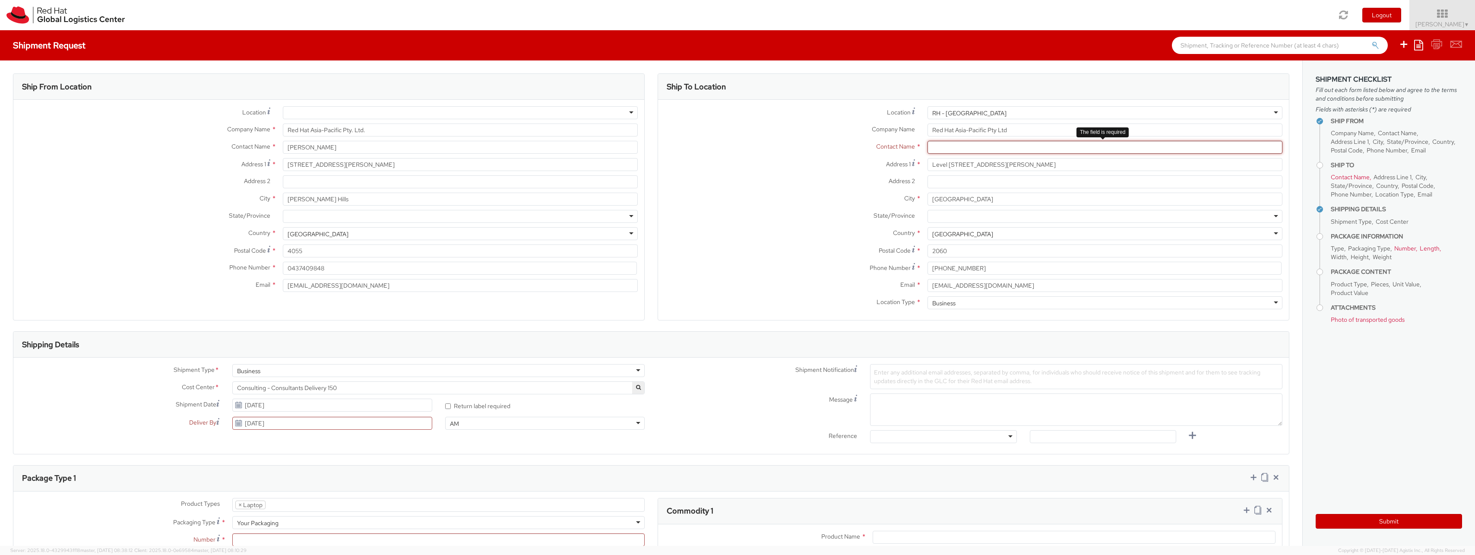
type input "[PERSON_NAME]"
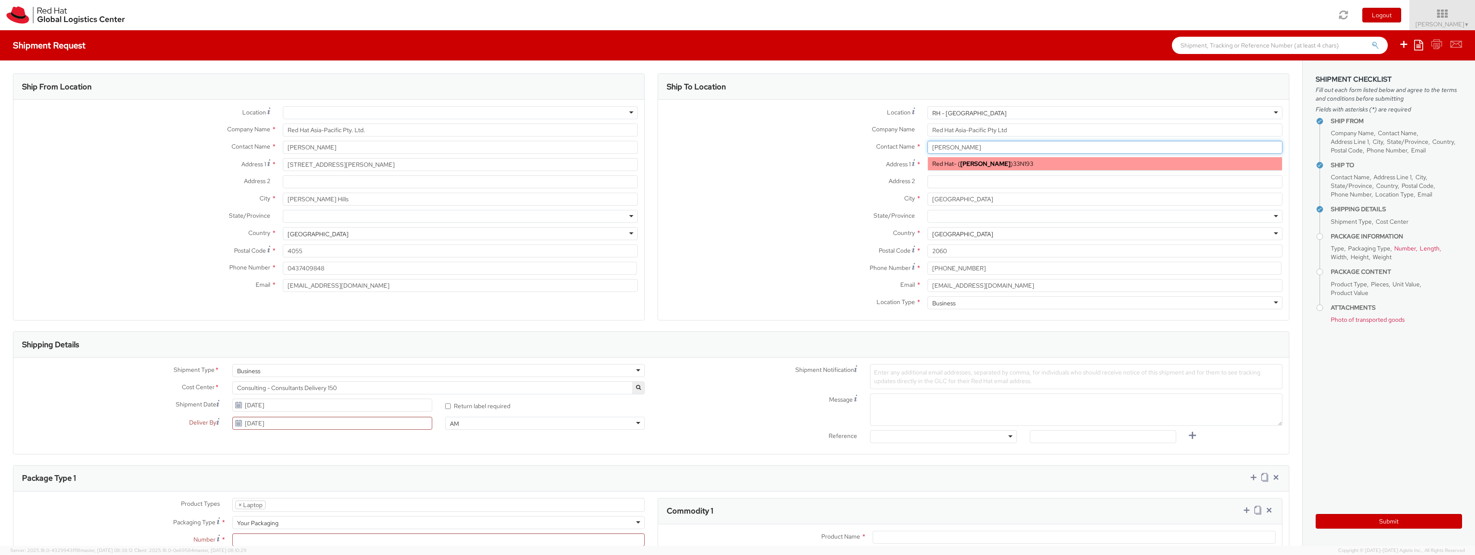
click at [983, 162] on strong "[PERSON_NAME]" at bounding box center [986, 164] width 50 height 8
type input "Red Hat"
type input "61289232846"
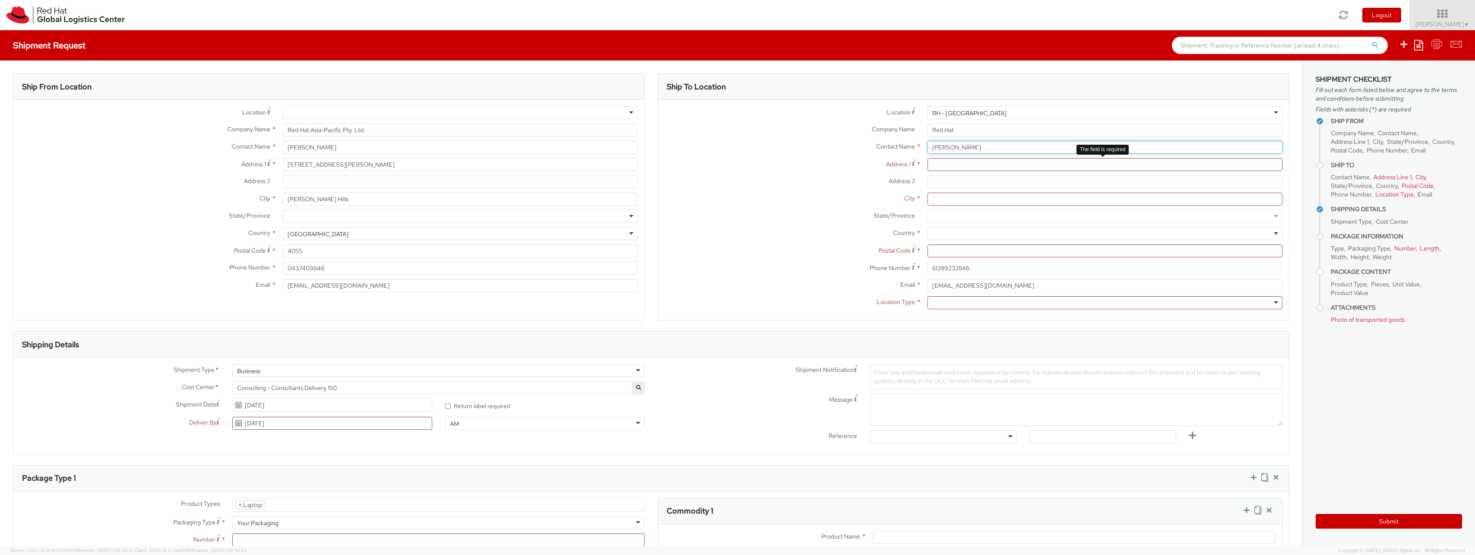
type input "[PERSON_NAME]"
click at [967, 165] on input "Address 1 *" at bounding box center [1105, 164] width 355 height 13
click at [943, 165] on input "Address 1 *" at bounding box center [1105, 164] width 355 height 13
click at [960, 133] on input "Red Hat" at bounding box center [1105, 130] width 355 height 13
click at [990, 117] on div "RH - [GEOGRAPHIC_DATA]" at bounding box center [1105, 112] width 355 height 13
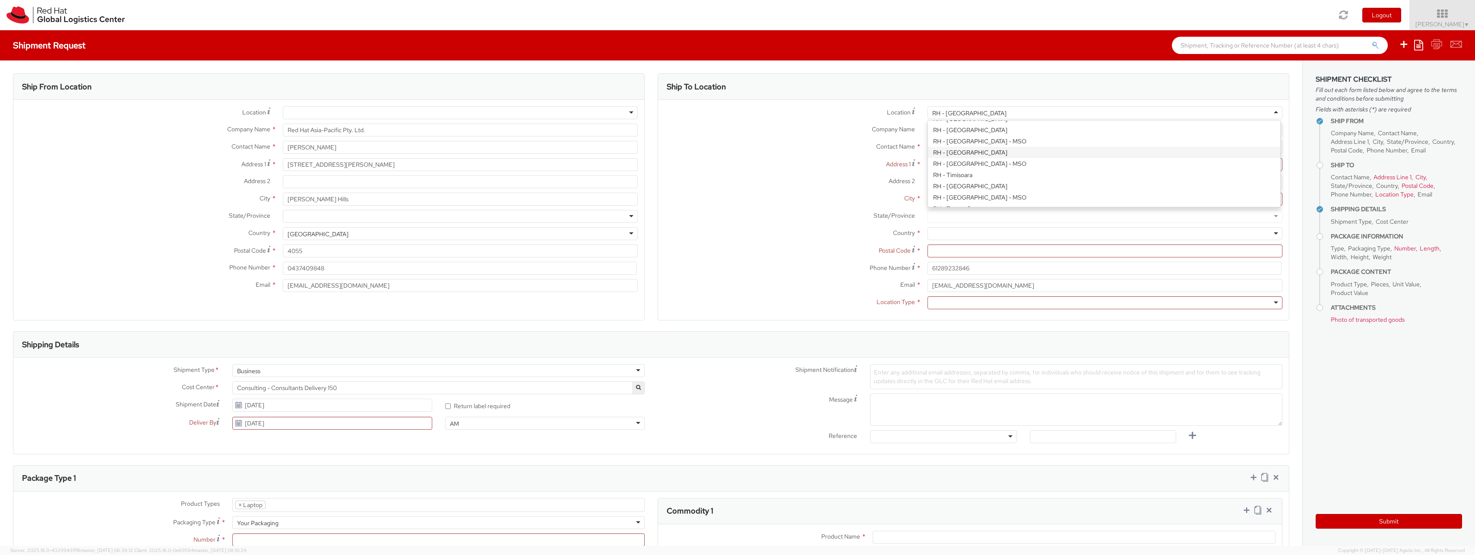
click at [979, 152] on div "Location * [GEOGRAPHIC_DATA] - [GEOGRAPHIC_DATA] [GEOGRAPHIC_DATA] - [GEOGRAPHI…" at bounding box center [973, 209] width 631 height 207
click at [976, 114] on div "RH - [GEOGRAPHIC_DATA]" at bounding box center [1105, 112] width 355 height 13
click at [961, 151] on div "Location * [GEOGRAPHIC_DATA] - [GEOGRAPHIC_DATA] [GEOGRAPHIC_DATA] - [GEOGRAPHI…" at bounding box center [973, 209] width 631 height 207
click at [940, 162] on input "Address 1 *" at bounding box center [1105, 164] width 355 height 13
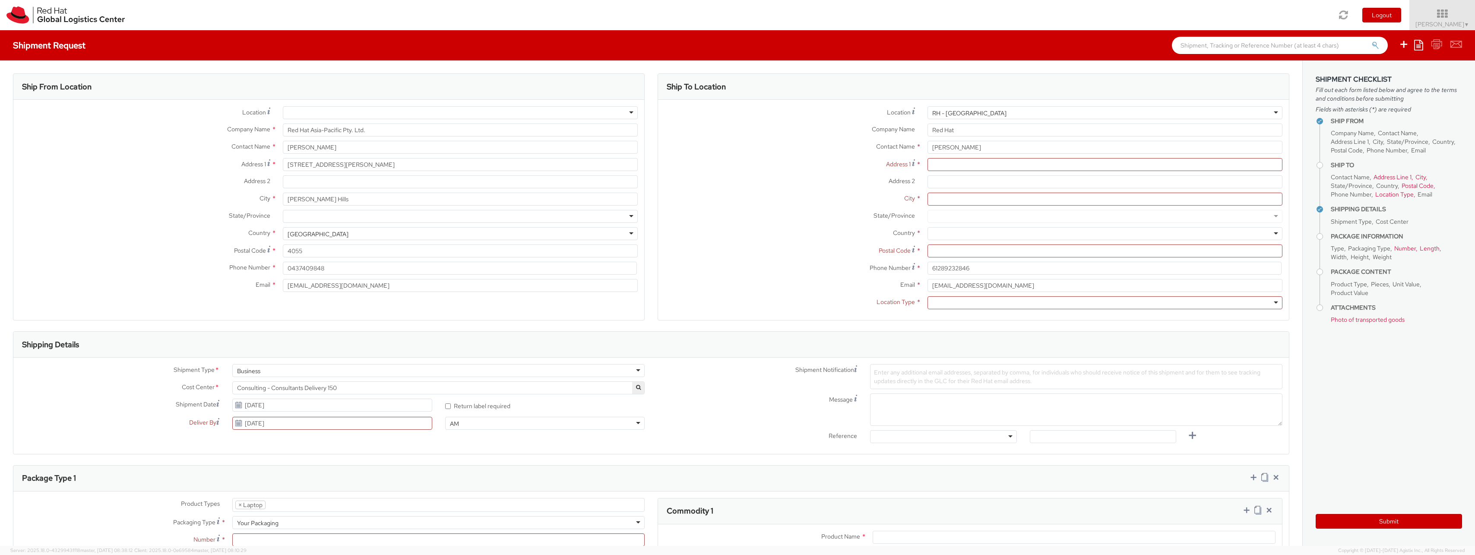
click at [951, 119] on div "RH - [GEOGRAPHIC_DATA]" at bounding box center [1105, 112] width 355 height 13
click at [954, 234] on div at bounding box center [1105, 233] width 355 height 13
click at [950, 237] on div at bounding box center [1105, 233] width 355 height 13
click at [967, 107] on div "RH - [GEOGRAPHIC_DATA]" at bounding box center [1105, 112] width 355 height 13
type input "Red Hat Inc."
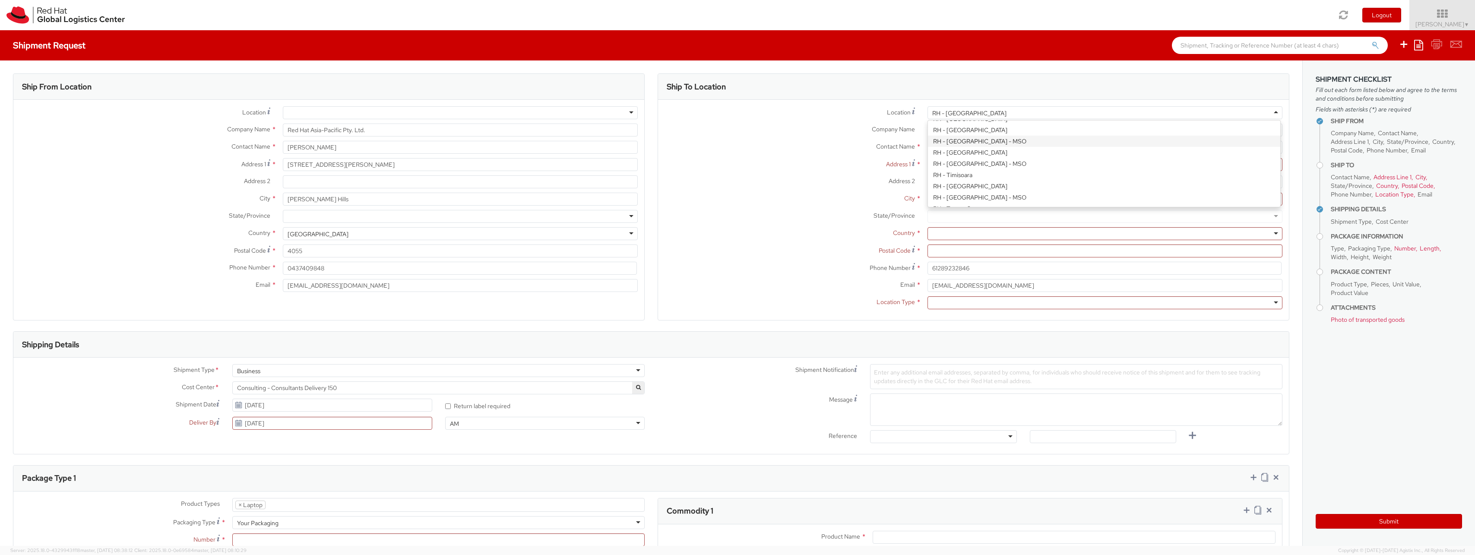
type input "[STREET_ADDRESS]"
type input "Suite 150 & 201"
type input "SANTA [PERSON_NAME]"
type input "95054"
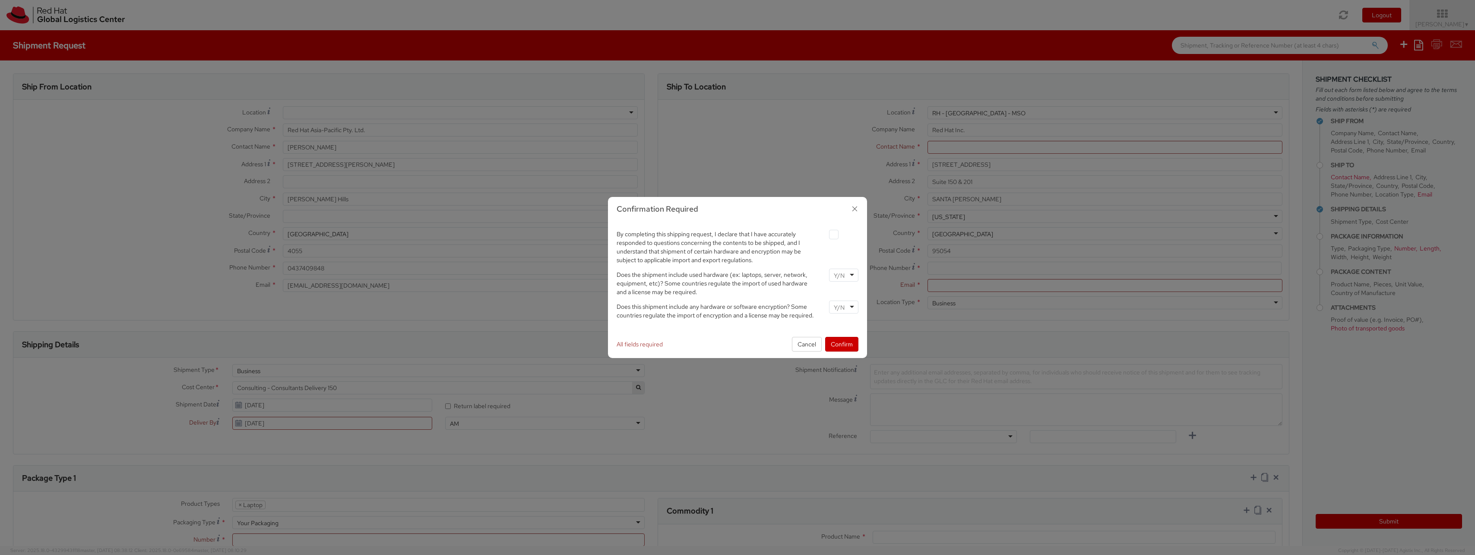
click at [965, 114] on div "Confirmation Required By completing this shipping request, I declare that I hav…" at bounding box center [737, 277] width 1475 height 555
click at [803, 345] on button "Cancel" at bounding box center [807, 344] width 30 height 15
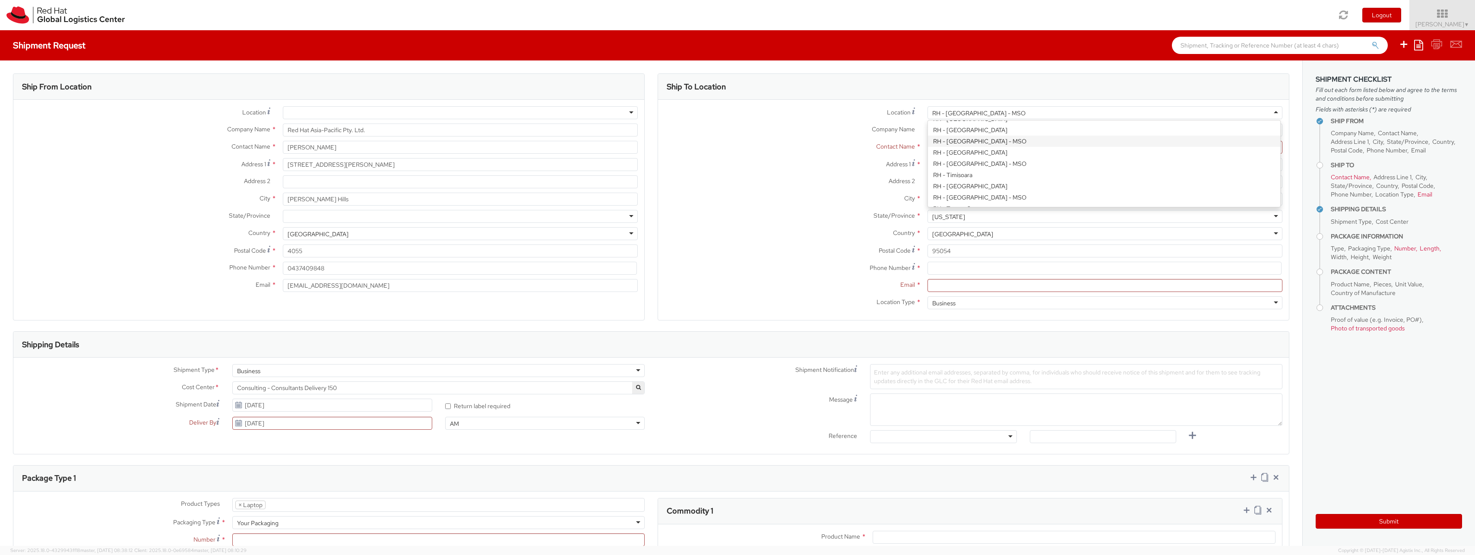
click at [974, 111] on div "RH - [GEOGRAPHIC_DATA] - MSO" at bounding box center [978, 113] width 93 height 9
type input "Red Hat Asia-Pacific Pty Ltd"
type input "Level [STREET_ADDRESS][PERSON_NAME]"
type input "[GEOGRAPHIC_DATA]"
type input "2060"
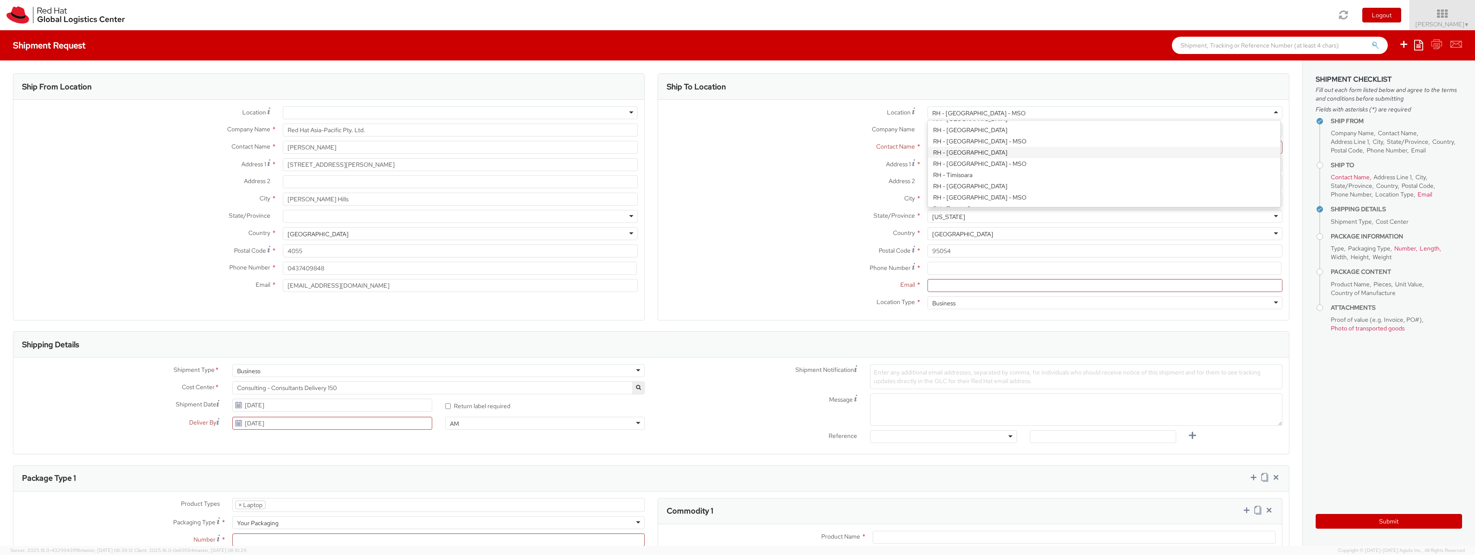
type input "[PHONE_NUMBER]"
click at [958, 146] on input "text" at bounding box center [1105, 147] width 355 height 13
paste input "[PERSON_NAME]"
type input "[PERSON_NAME]"
click at [795, 235] on label "Country *" at bounding box center [789, 232] width 263 height 11
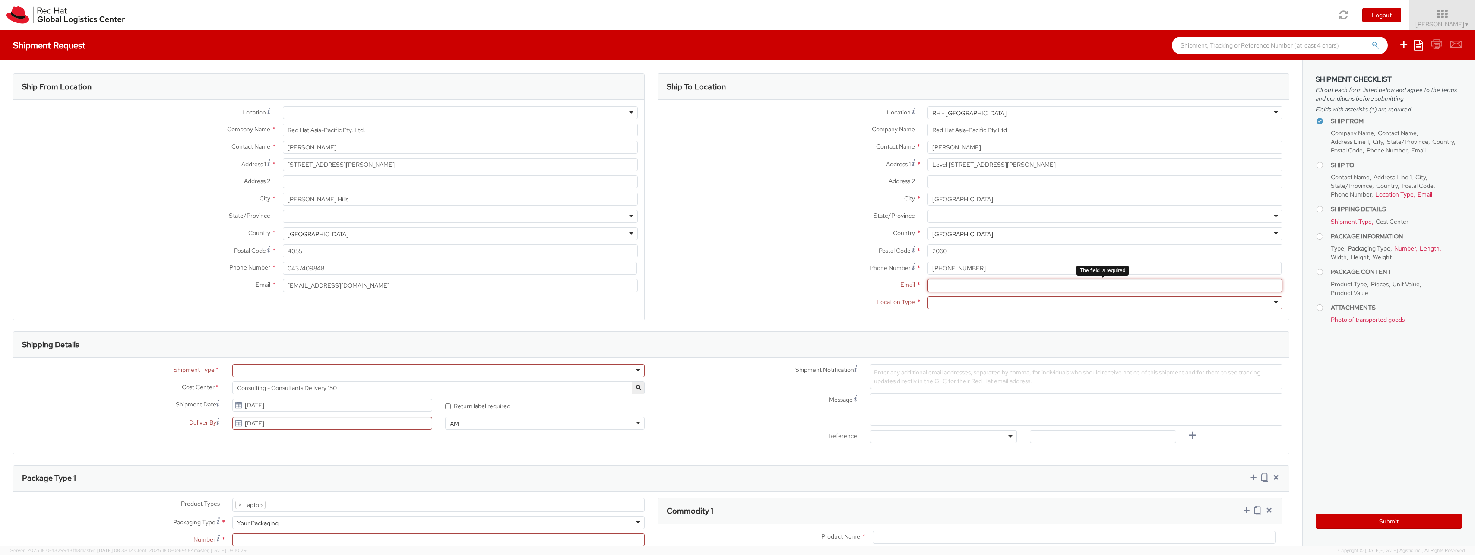
click at [968, 289] on input "Email *" at bounding box center [1105, 285] width 355 height 13
type input "aarthur"
click at [1204, 39] on input "text" at bounding box center [1280, 45] width 216 height 17
paste input "[EMAIL_ADDRESS][DOMAIN_NAME]"
type input "[EMAIL_ADDRESS][DOMAIN_NAME]"
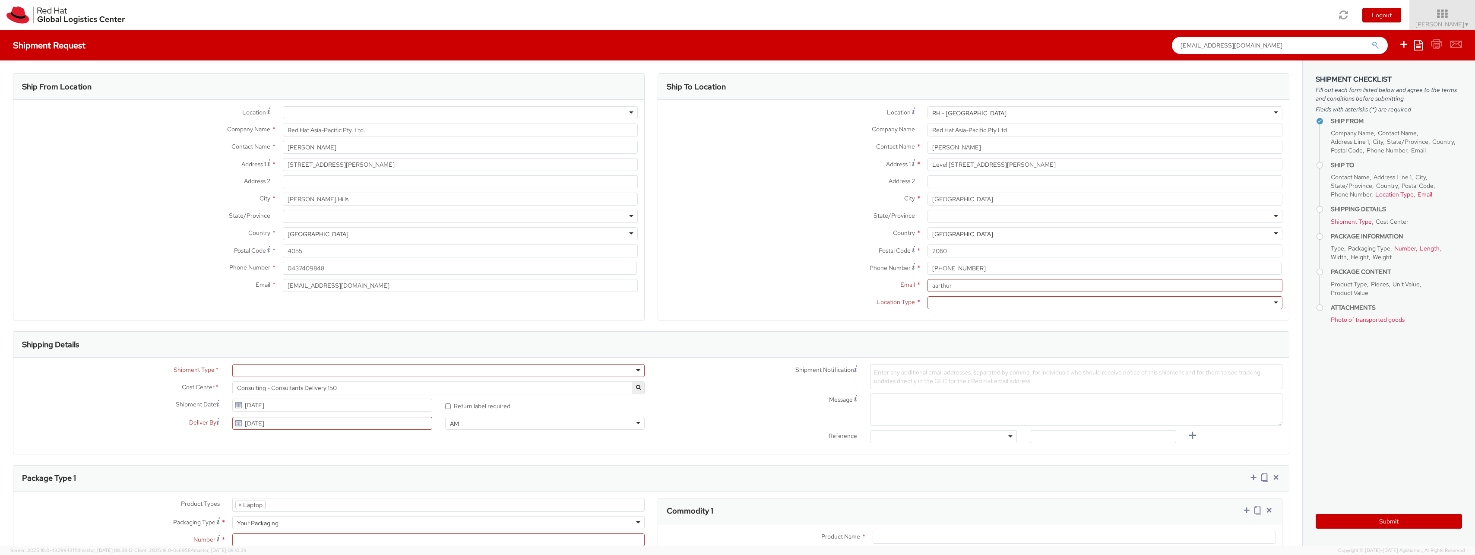
drag, startPoint x: 1243, startPoint y: 42, endPoint x: 1118, endPoint y: 35, distance: 124.6
click at [1118, 35] on div "Shipment Request [EMAIL_ADDRESS][DOMAIN_NAME] Save as template Create from temp…" at bounding box center [737, 45] width 1475 height 30
drag, startPoint x: 961, startPoint y: 287, endPoint x: 892, endPoint y: 278, distance: 69.7
click at [892, 278] on div "Location * [GEOGRAPHIC_DATA] - [GEOGRAPHIC_DATA] [GEOGRAPHIC_DATA] - [GEOGRAPHI…" at bounding box center [973, 209] width 631 height 207
paste input "@[DOMAIN_NAME]"
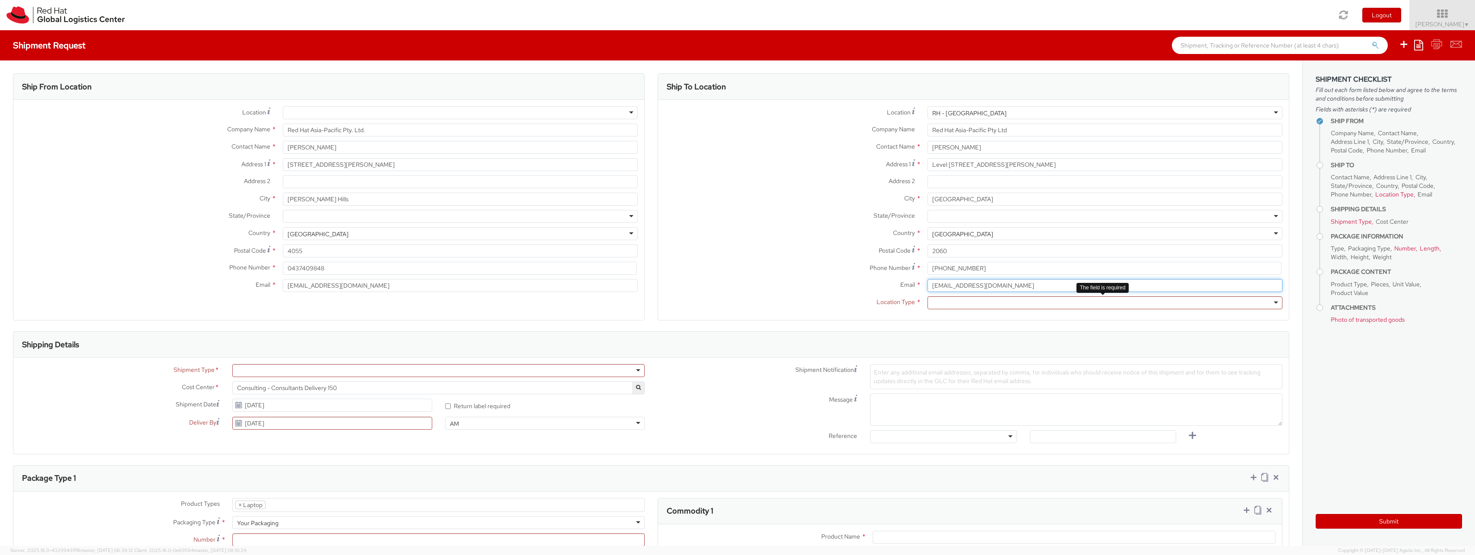
type input "[EMAIL_ADDRESS][DOMAIN_NAME]"
click at [983, 300] on div at bounding box center [1105, 302] width 355 height 13
click at [436, 369] on div at bounding box center [438, 370] width 412 height 13
click at [65, 396] on div "Cost Center * Consulting - Consultants Delivery 150 Consulting - Consultants De…" at bounding box center [332, 389] width 638 height 17
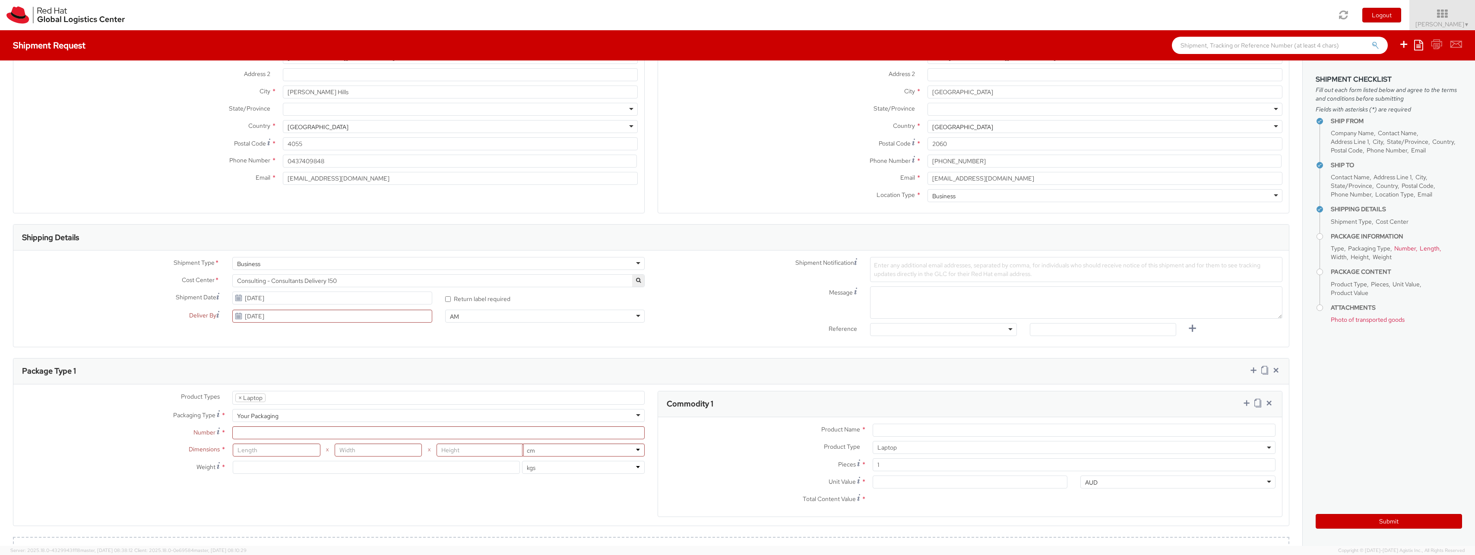
scroll to position [155, 0]
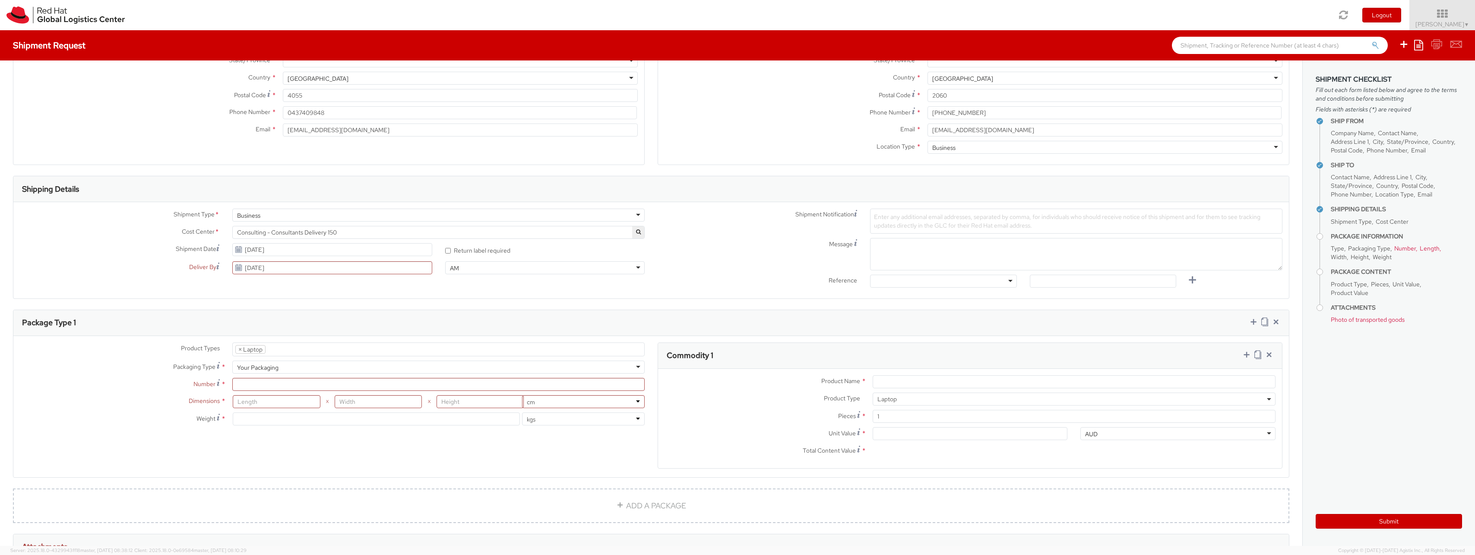
click at [980, 222] on span "Enter any additional email addresses, separated by comma, for individuals who s…" at bounding box center [1067, 221] width 387 height 16
click at [745, 305] on div "Ship From Location Location * [GEOGRAPHIC_DATA] - [GEOGRAPHIC_DATA] - [GEOGRAPH…" at bounding box center [651, 321] width 1303 height 833
click at [1032, 219] on span "Enter any additional email addresses, separated by comma, for individuals who s…" at bounding box center [1067, 221] width 387 height 16
paste input "[EMAIL_ADDRESS][DOMAIN_NAME]"
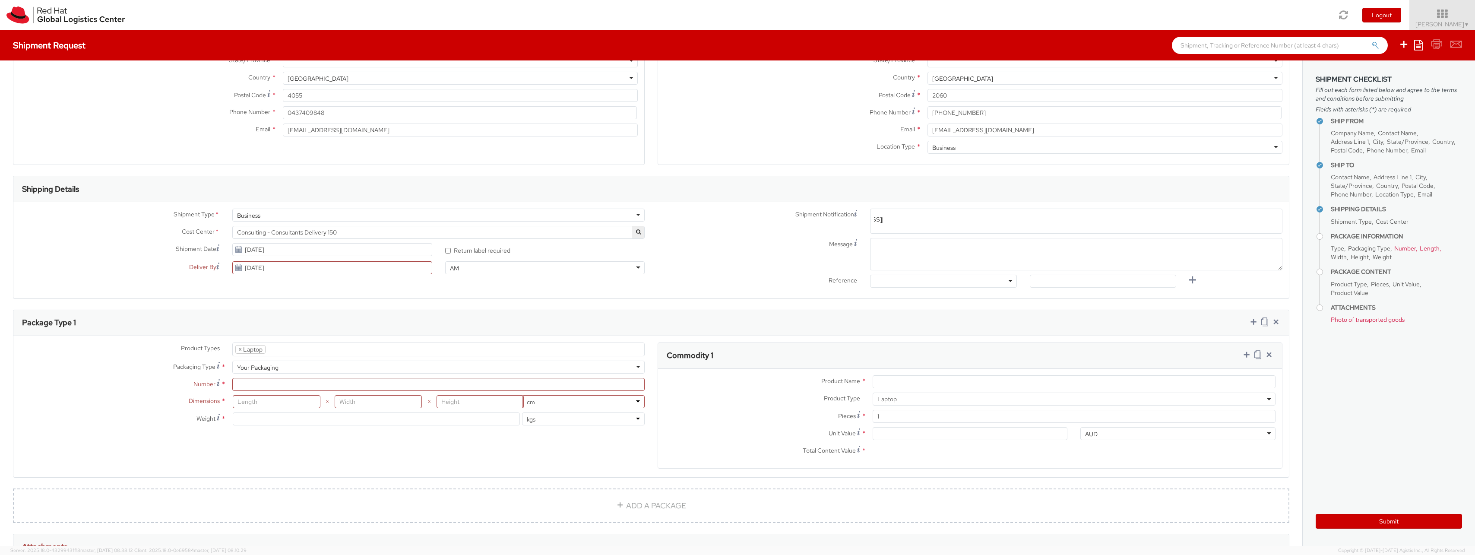
type input "[EMAIL_ADDRESS][DOMAIN_NAME]"
drag, startPoint x: 969, startPoint y: 232, endPoint x: 803, endPoint y: 222, distance: 166.6
click at [803, 222] on div "Shipment Notification Enter any additional email addresses, separated by comma,…" at bounding box center [970, 221] width 638 height 25
click at [1074, 223] on span "Enter any additional email addresses, separated by comma, for individuals who s…" at bounding box center [1076, 222] width 405 height 17
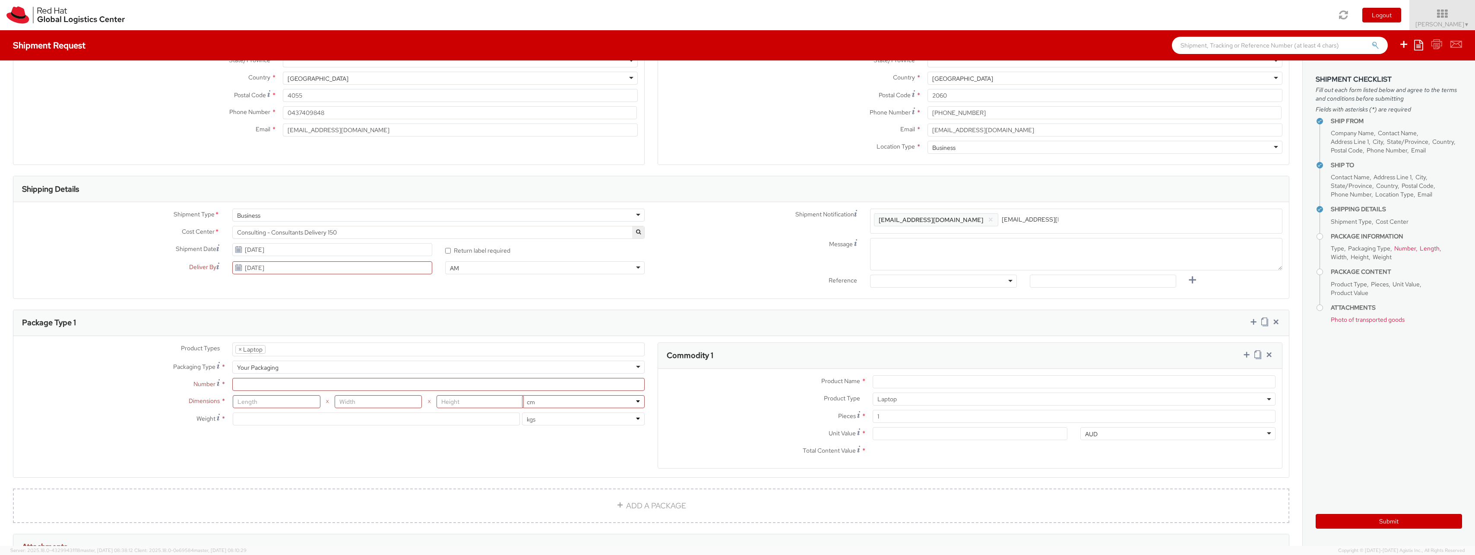
type input "[EMAIL_ADDRESS][DOMAIN_NAME]"
click at [994, 269] on textarea "Message" at bounding box center [1076, 254] width 412 height 32
click at [913, 282] on div at bounding box center [943, 281] width 146 height 13
click at [1077, 274] on div "Message" at bounding box center [970, 256] width 638 height 37
drag, startPoint x: 1065, startPoint y: 278, endPoint x: 1059, endPoint y: 282, distance: 7.2
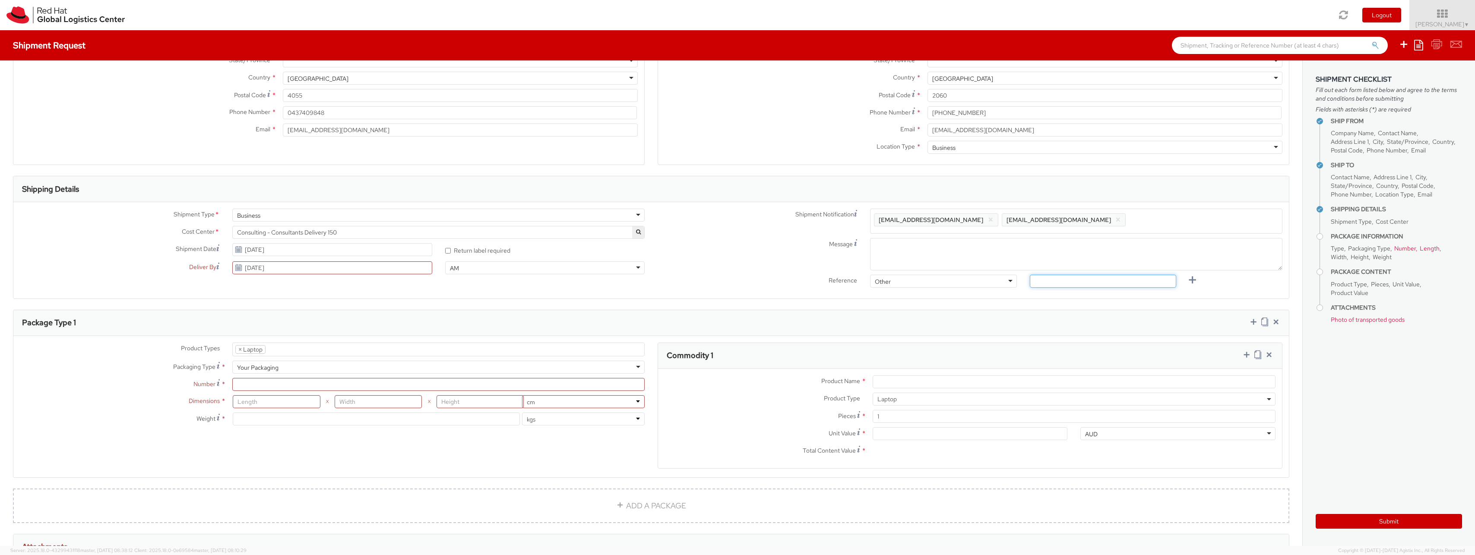
click at [1065, 279] on input "text" at bounding box center [1103, 281] width 146 height 13
click at [939, 257] on textarea "Message" at bounding box center [1076, 254] width 412 height 32
click at [331, 267] on input "[DATE]" at bounding box center [332, 267] width 200 height 13
click at [288, 362] on td "1" at bounding box center [290, 361] width 17 height 13
type input "[DATE]"
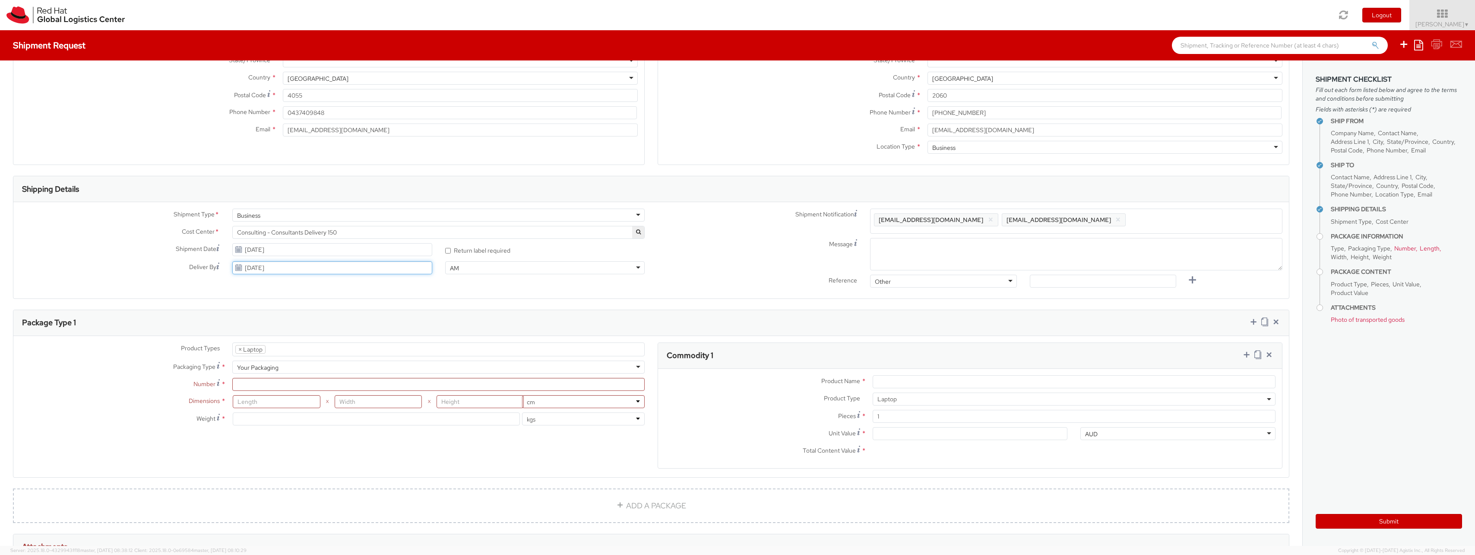
click at [311, 266] on input "[DATE]" at bounding box center [332, 267] width 200 height 13
click at [386, 287] on div "Shipment Type * Business Business Batch Business Cost Center * Consulting - Con…" at bounding box center [651, 250] width 1276 height 83
click at [323, 251] on input "[DATE]" at bounding box center [332, 249] width 200 height 13
click at [274, 292] on td "2" at bounding box center [275, 291] width 16 height 13
type input "[DATE]"
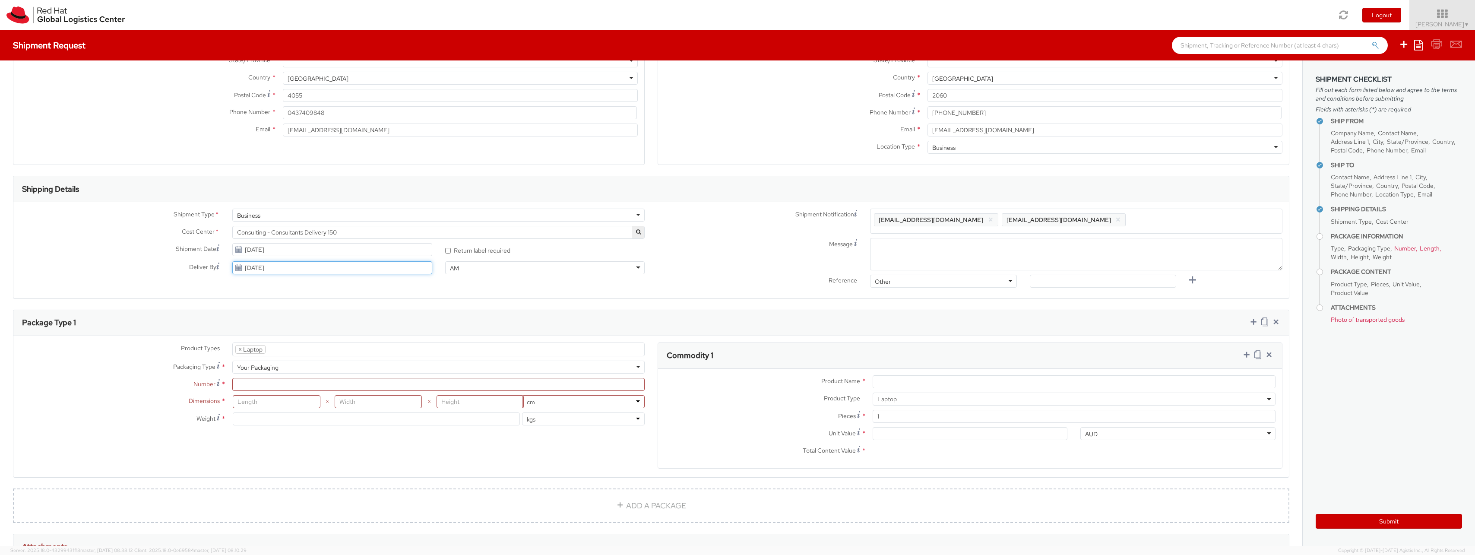
click at [312, 265] on input "[DATE]" at bounding box center [332, 267] width 200 height 13
click at [239, 285] on span at bounding box center [242, 283] width 6 height 6
click at [321, 312] on td "5" at bounding box center [322, 309] width 15 height 13
click at [294, 266] on input "[DATE]" at bounding box center [332, 267] width 200 height 13
click at [272, 321] on td "9" at bounding box center [275, 322] width 16 height 13
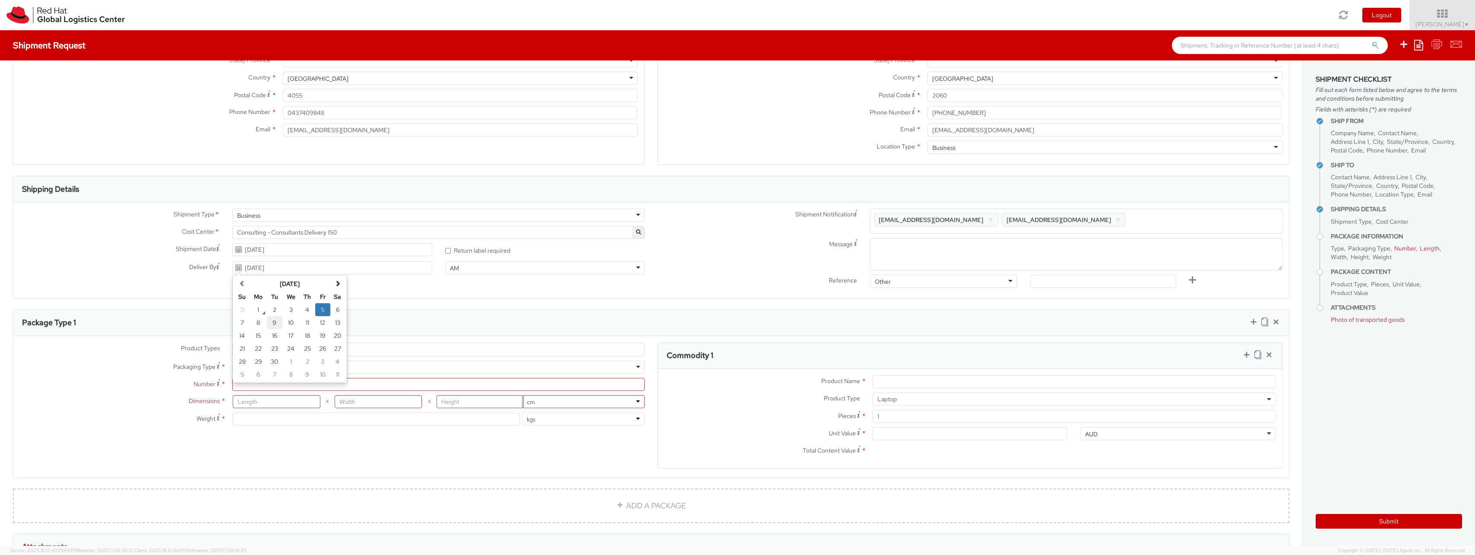
type input "[DATE]"
click at [317, 247] on input "[DATE]" at bounding box center [332, 249] width 200 height 13
click at [467, 332] on div "Package Type 1" at bounding box center [651, 323] width 1276 height 26
click at [469, 267] on div "AM" at bounding box center [545, 267] width 200 height 13
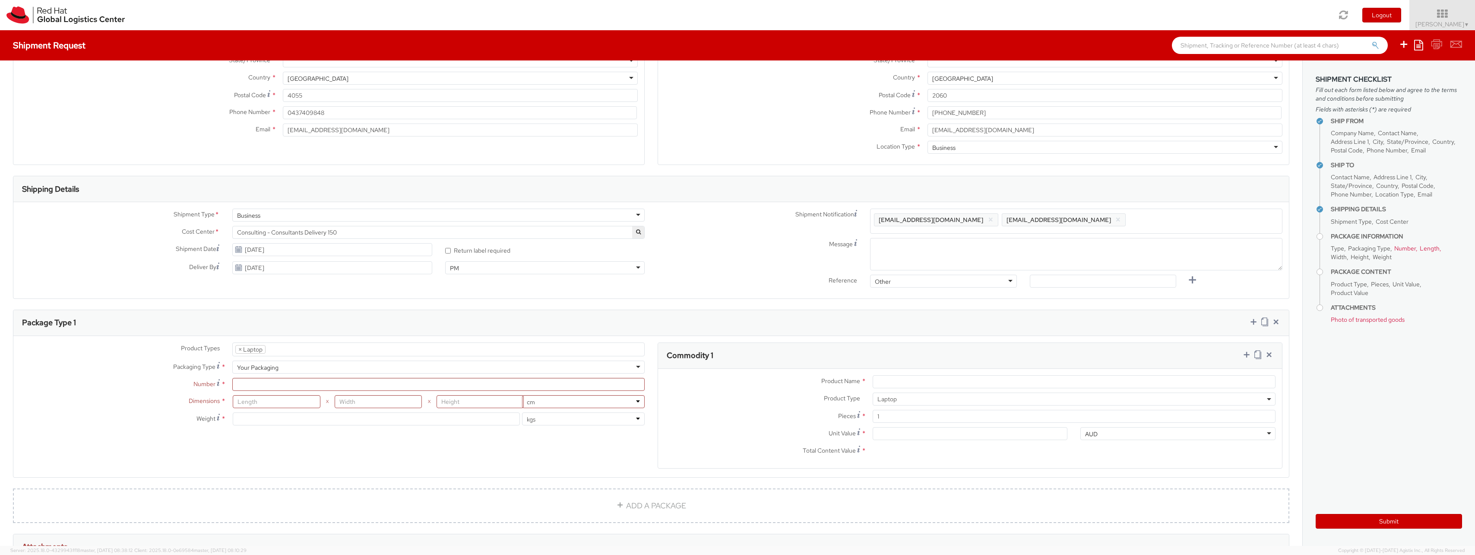
click at [431, 285] on div "Shipment Type * Business Business Batch Business Cost Center * Consulting - Con…" at bounding box center [651, 250] width 1276 height 83
click at [293, 385] on input "Number *" at bounding box center [438, 384] width 412 height 13
click at [379, 256] on input "[DATE]" at bounding box center [332, 249] width 200 height 13
click at [441, 312] on div "Package Type 1" at bounding box center [651, 323] width 1276 height 26
click at [285, 381] on input "Number *" at bounding box center [438, 384] width 412 height 13
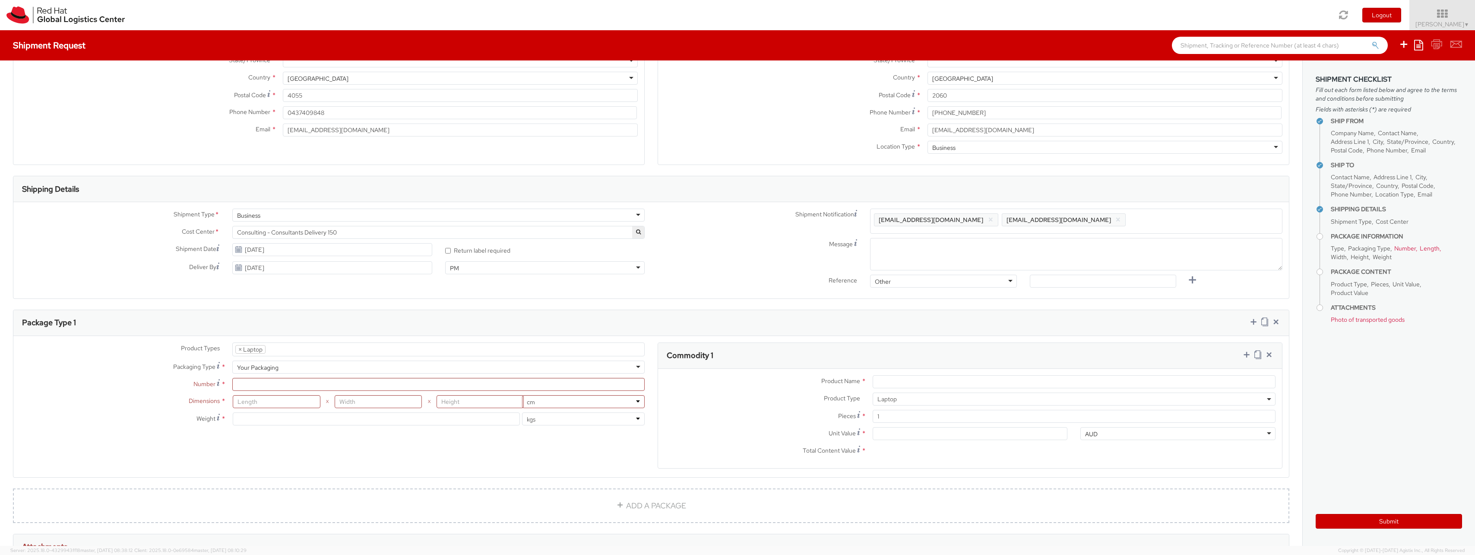
click at [262, 393] on div "Product Types * Documents Docking Station Laptop Monitor Other Hardware Server …" at bounding box center [332, 388] width 638 height 92
click at [260, 402] on input "number" at bounding box center [276, 401] width 87 height 13
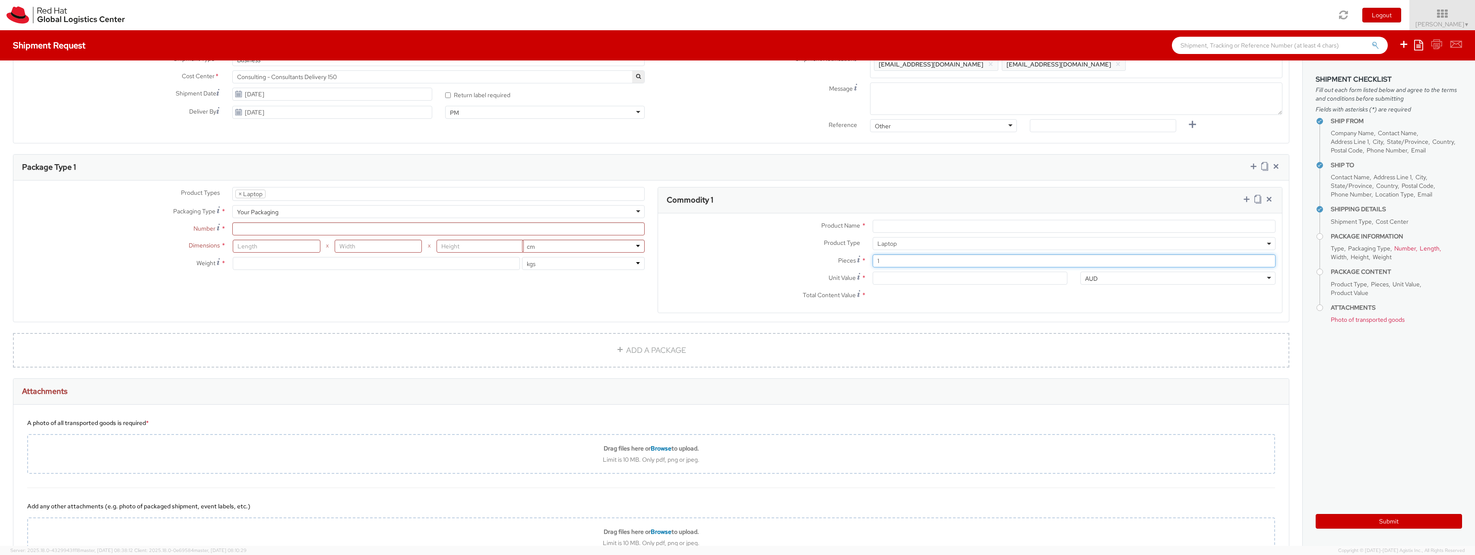
click at [906, 260] on input "1" at bounding box center [1074, 260] width 403 height 13
click at [946, 281] on input "Unit Value *" at bounding box center [970, 278] width 195 height 13
click at [1110, 278] on div "AUD" at bounding box center [1178, 278] width 195 height 13
click at [1111, 278] on div "AUD" at bounding box center [1178, 278] width 195 height 13
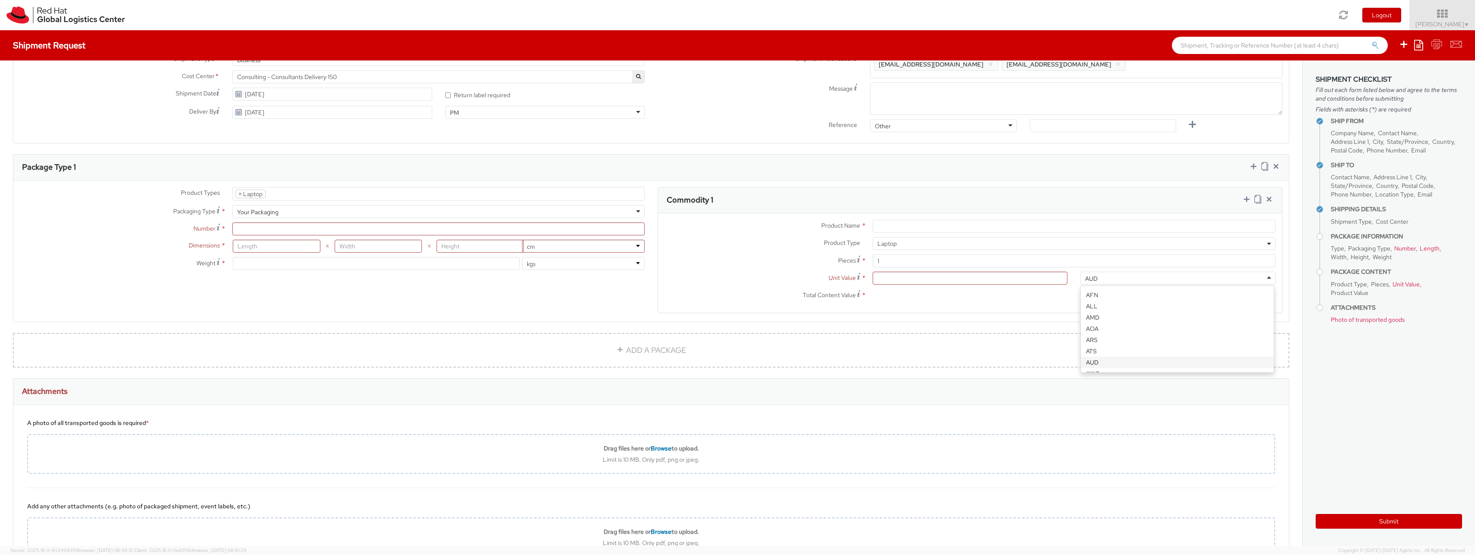
click at [939, 326] on agx-form-section "Package Type 1 Product Types * Documents Docking Station Laptop Monitor Other H…" at bounding box center [651, 243] width 1290 height 179
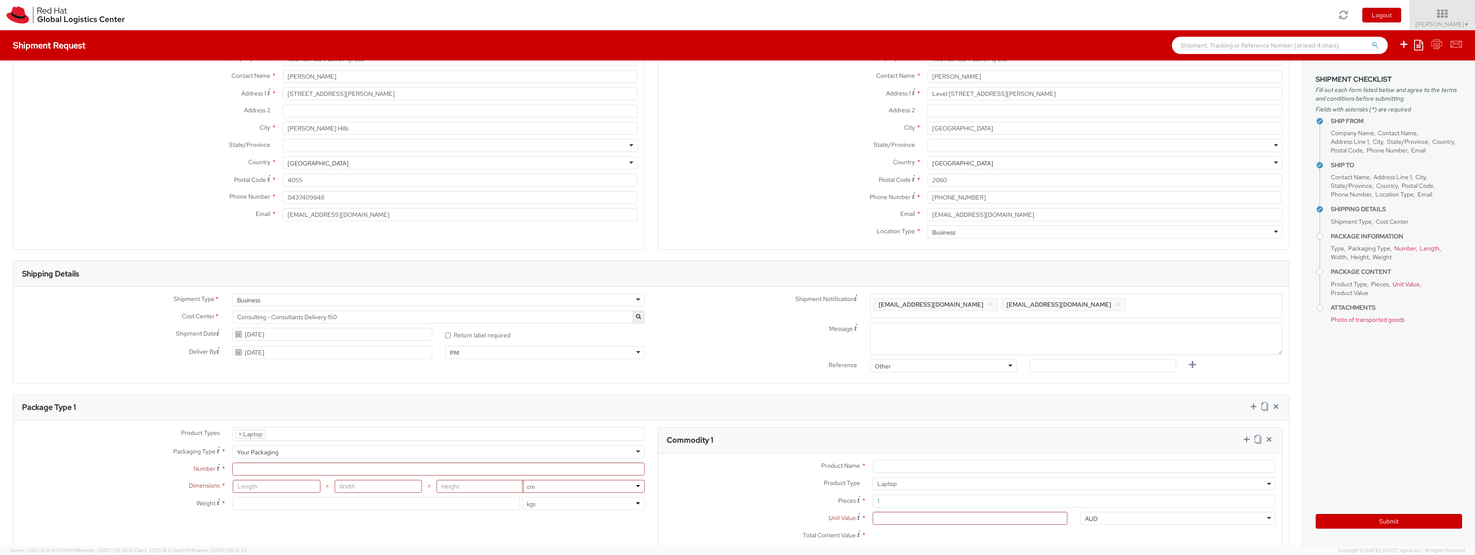
scroll to position [0, 0]
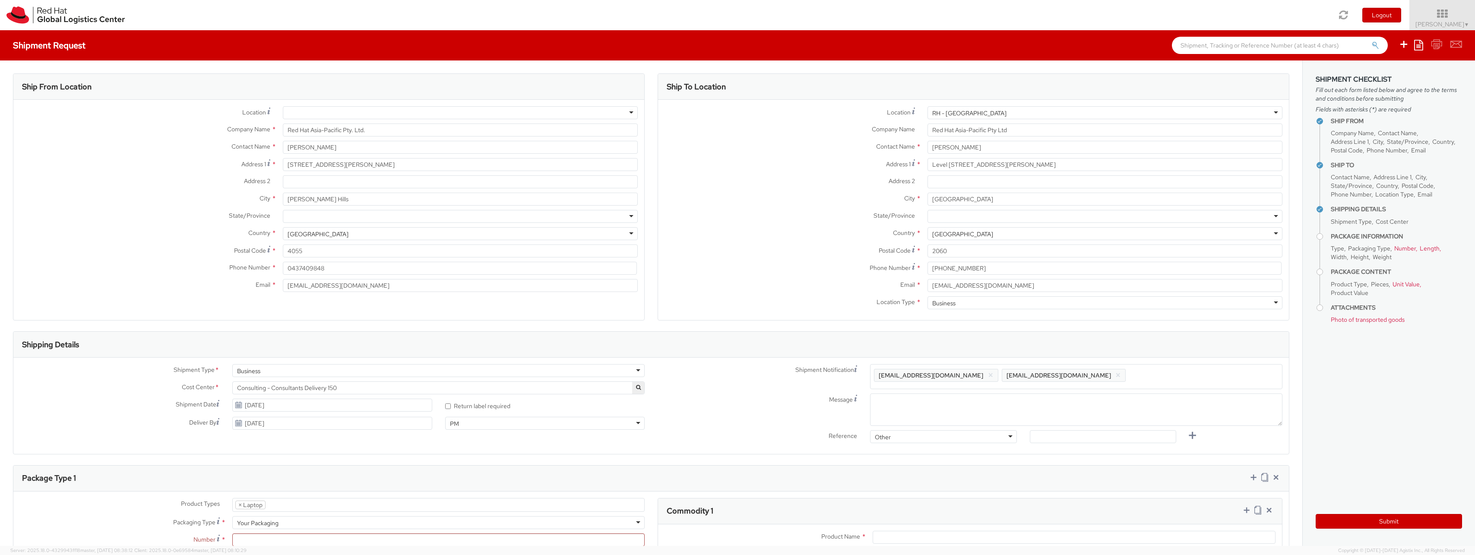
click at [29, 160] on label "Address 1 *" at bounding box center [144, 164] width 263 height 12
click at [283, 160] on input "[STREET_ADDRESS][PERSON_NAME]" at bounding box center [460, 164] width 355 height 13
click at [289, 282] on input "[EMAIL_ADDRESS][DOMAIN_NAME]" at bounding box center [460, 285] width 355 height 13
type input "[EMAIL_ADDRESS][DOMAIN_NAME]"
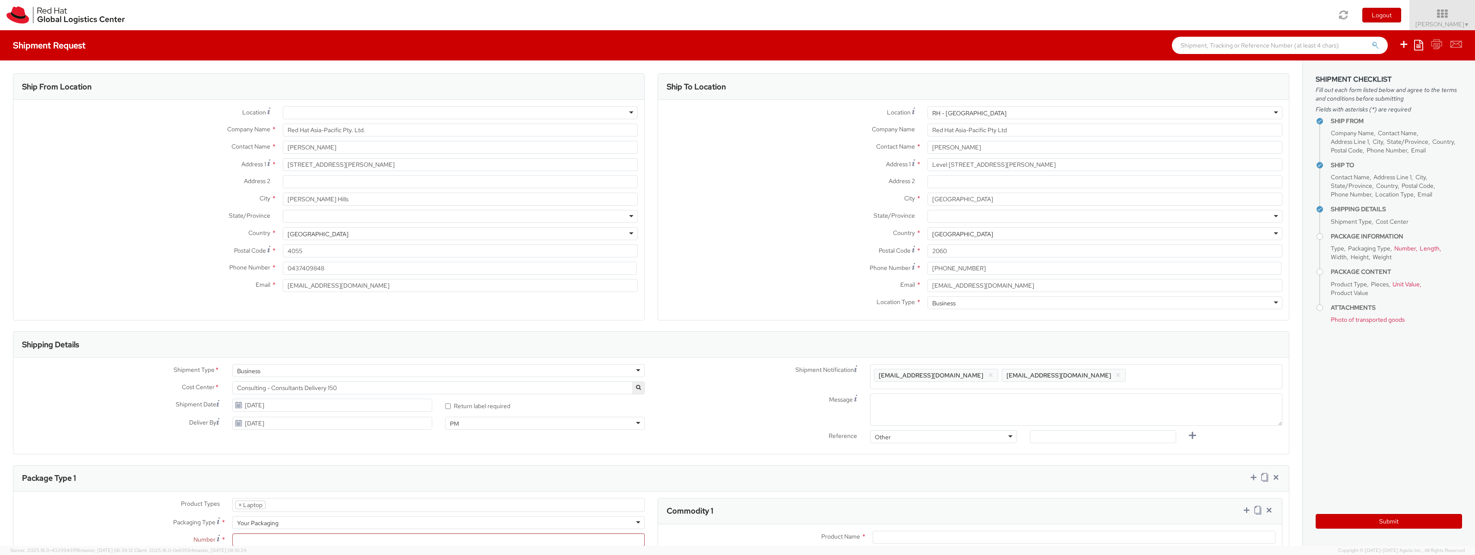
click at [80, 314] on div "Ship From Location Location * [GEOGRAPHIC_DATA] - [GEOGRAPHIC_DATA] - [GEOGRAPH…" at bounding box center [329, 196] width 632 height 247
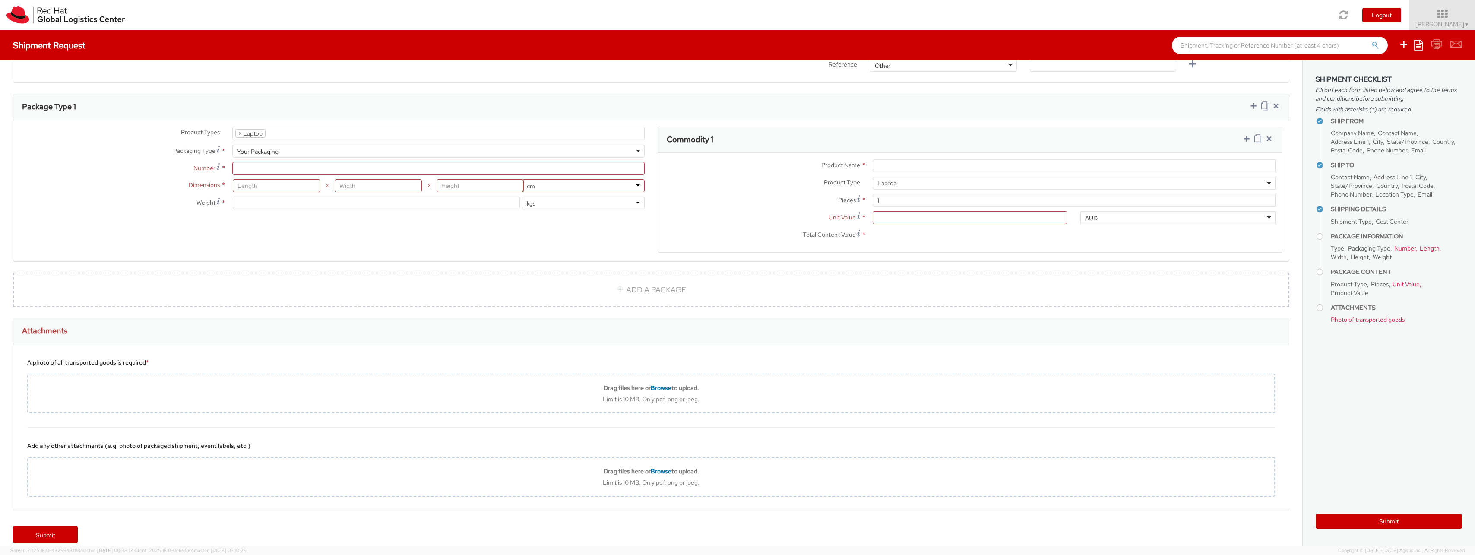
scroll to position [382, 0]
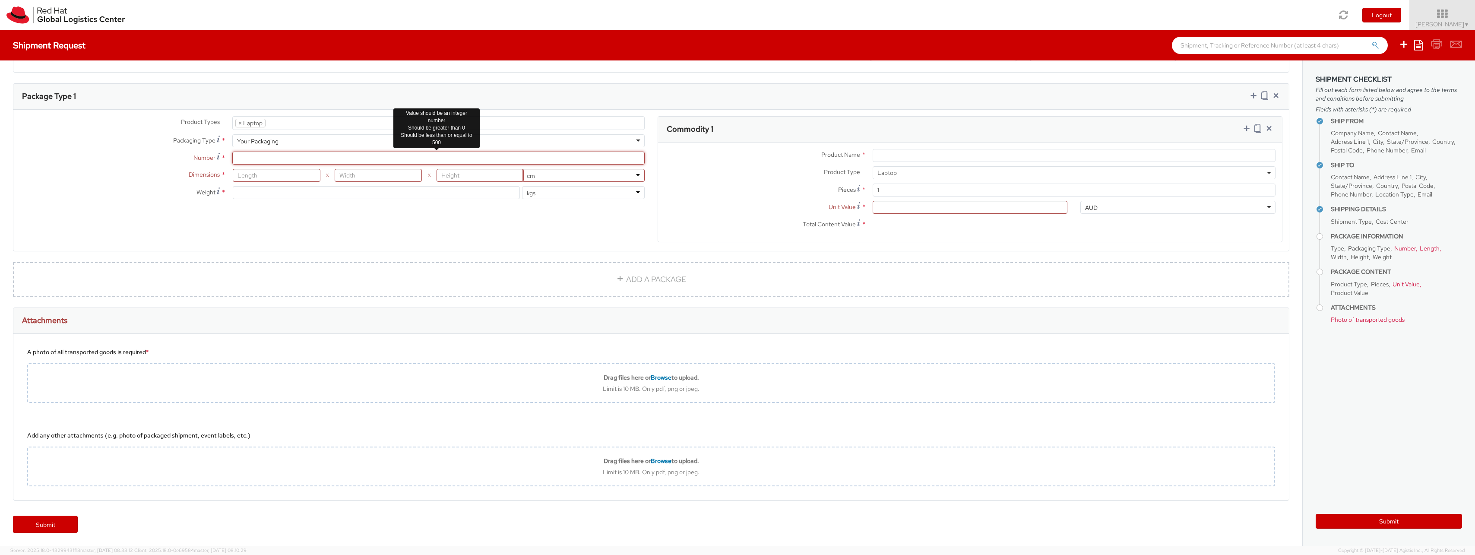
click at [278, 160] on input "Number *" at bounding box center [438, 158] width 412 height 13
type input "1"
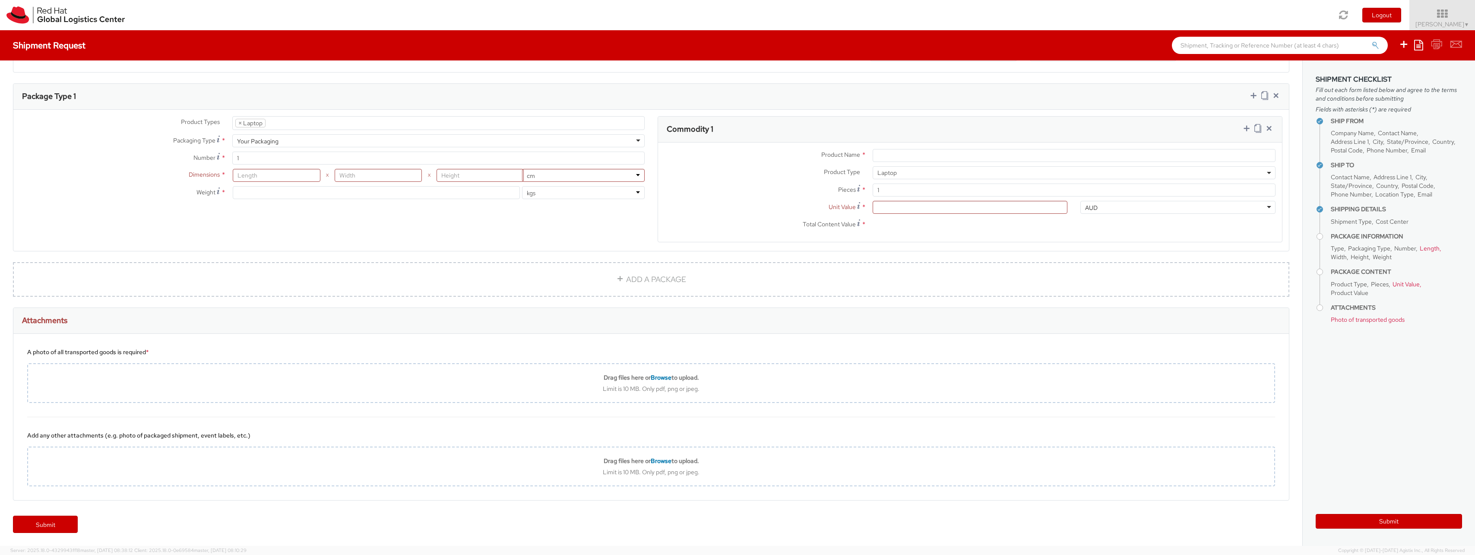
click at [232, 225] on div "Product Types * Documents Docking Station Laptop Monitor Other Hardware Server …" at bounding box center [651, 184] width 1276 height 137
click at [263, 176] on input "number" at bounding box center [276, 175] width 87 height 13
